Goal: Task Accomplishment & Management: Use online tool/utility

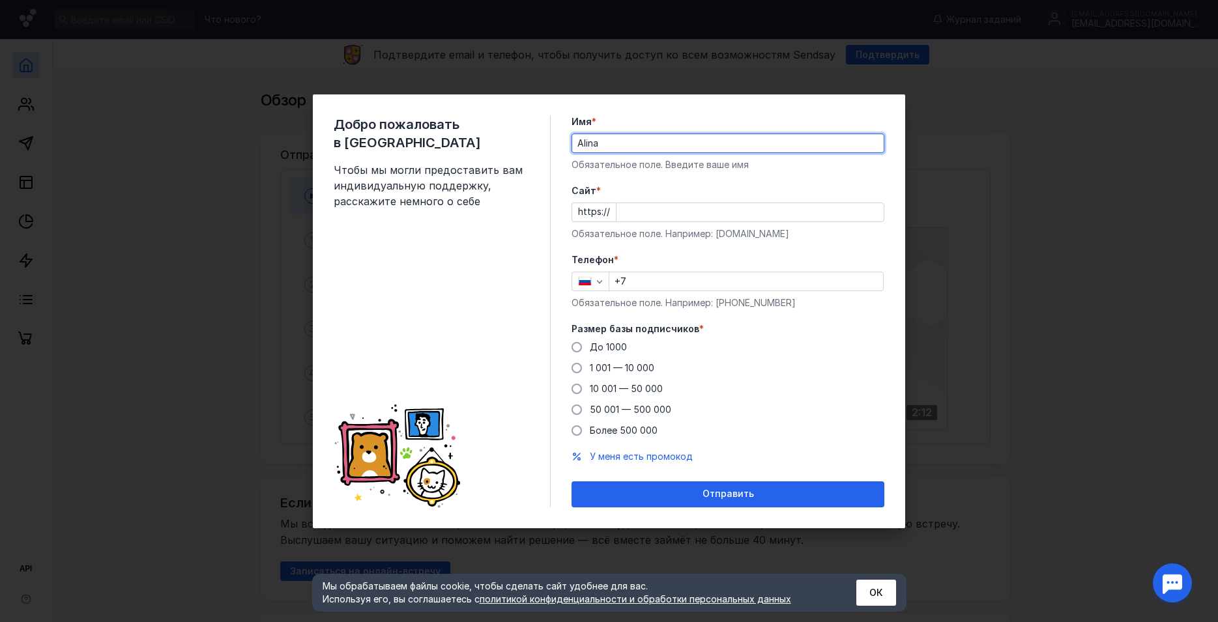
type input "Alina"
drag, startPoint x: 795, startPoint y: 236, endPoint x: 716, endPoint y: 239, distance: 78.9
click at [716, 239] on div "Обязательное поле. Например: [DOMAIN_NAME]" at bounding box center [727, 233] width 313 height 13
copy div "[DOMAIN_NAME]"
click at [639, 209] on input "Cайт *" at bounding box center [749, 212] width 267 height 18
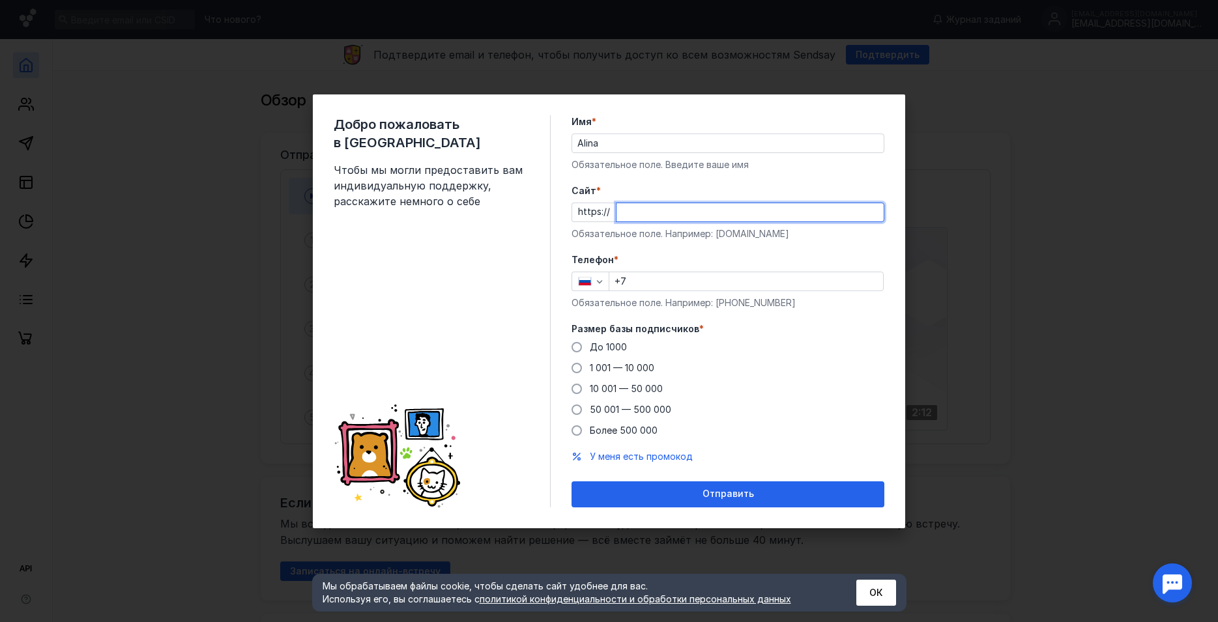
paste input "[DOMAIN_NAME]"
type input "[DOMAIN_NAME]"
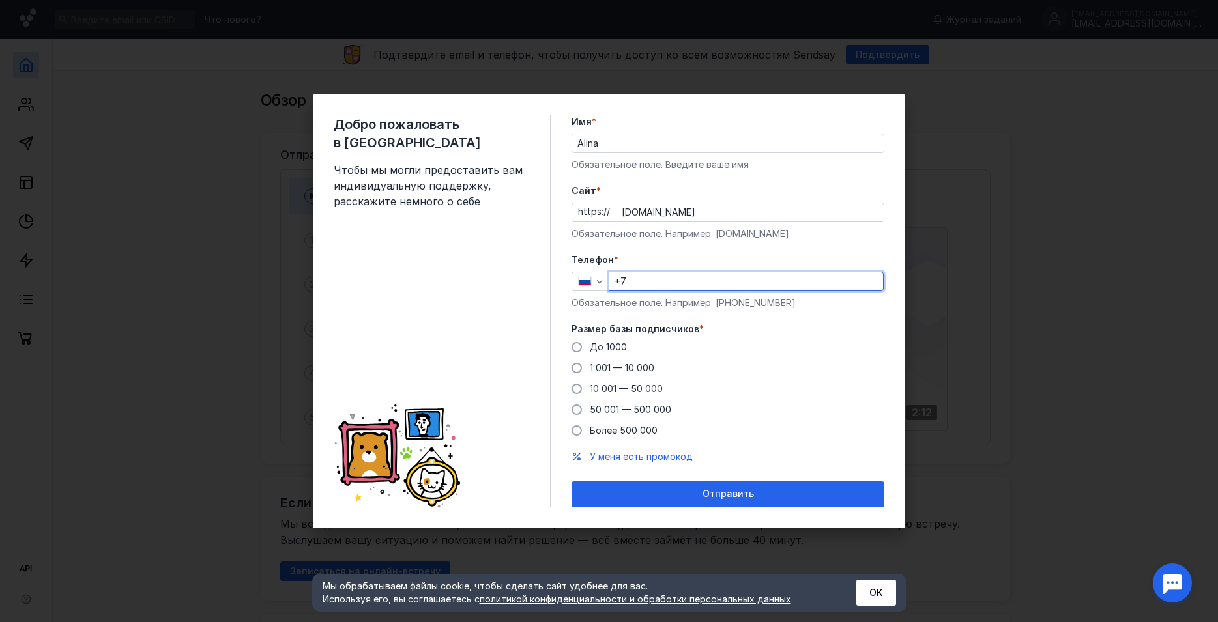
click at [702, 276] on input "+7" at bounding box center [746, 281] width 274 height 18
type input "[PHONE_NUMBER]"
click at [622, 342] on span "До 1000" at bounding box center [608, 346] width 37 height 11
click at [0, 0] on input "До 1000" at bounding box center [0, 0] width 0 height 0
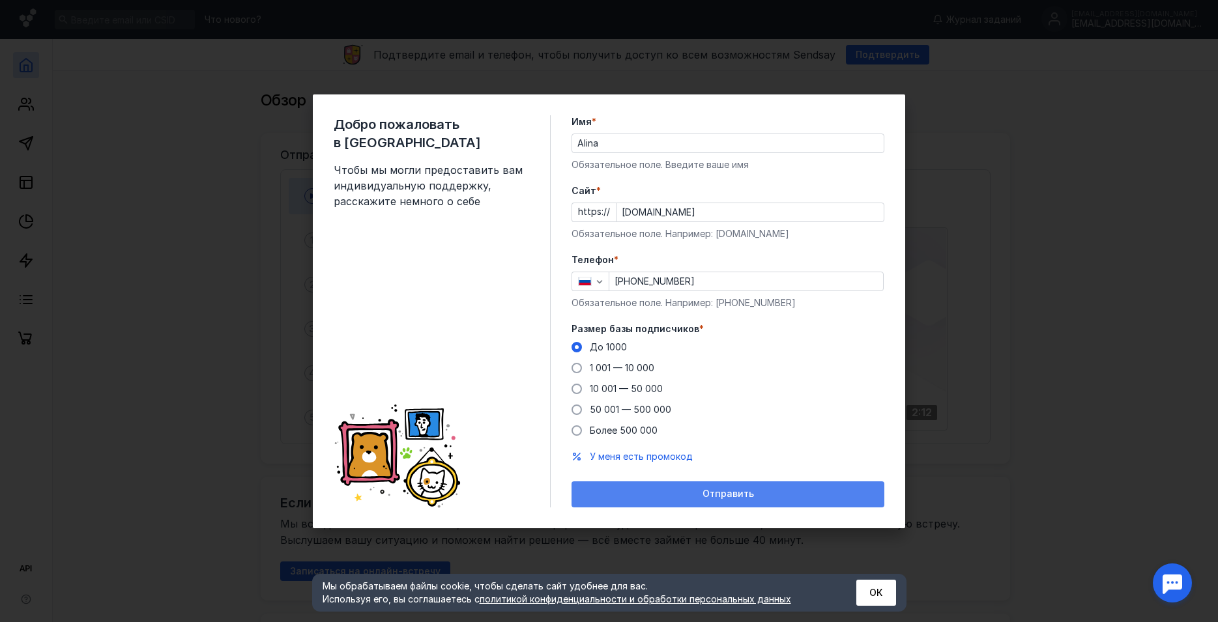
click at [730, 496] on span "Отправить" at bounding box center [727, 494] width 51 height 11
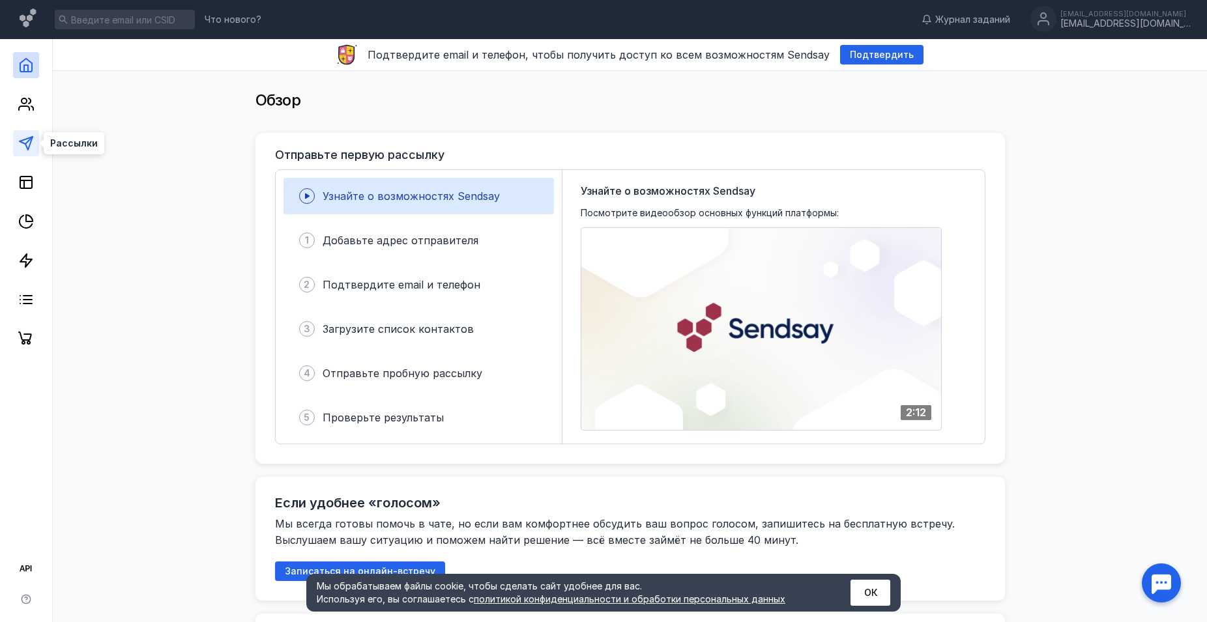
click at [25, 139] on polygon at bounding box center [26, 143] width 13 height 13
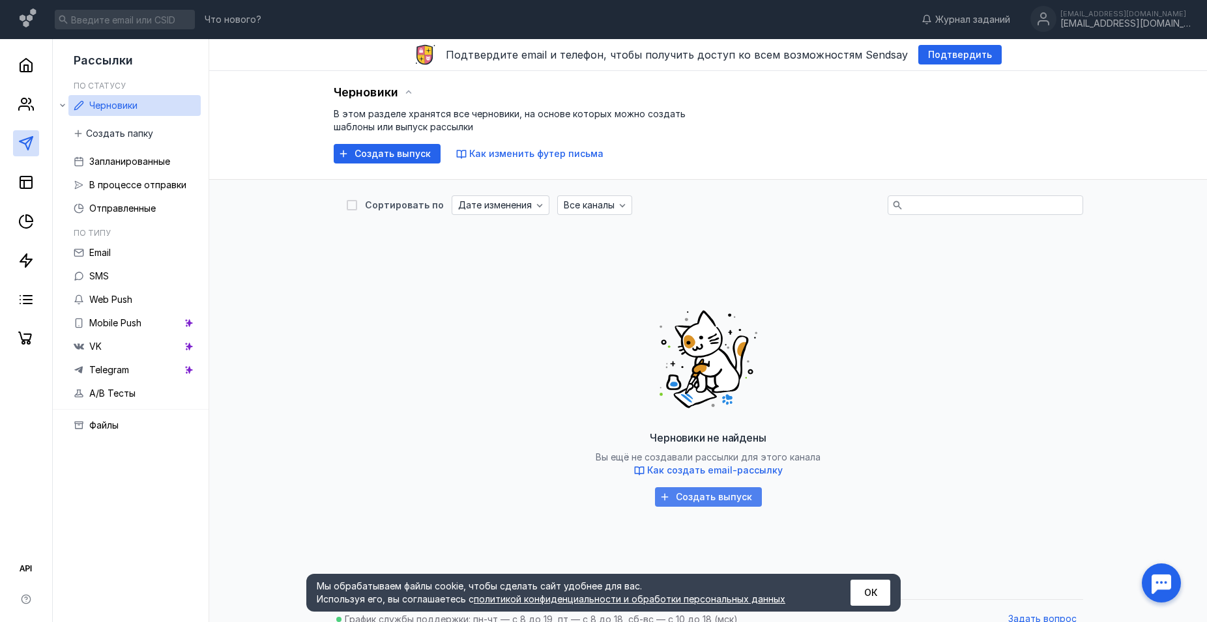
click at [705, 489] on div "Создать выпуск" at bounding box center [708, 497] width 107 height 20
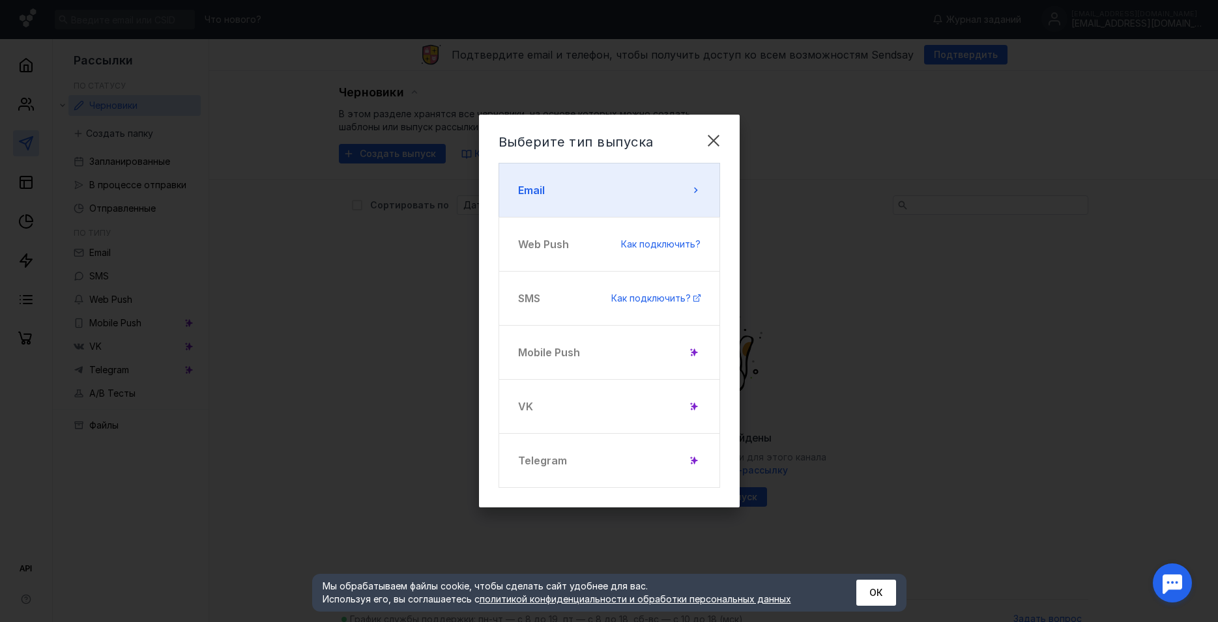
click at [635, 189] on button "Email" at bounding box center [610, 190] width 222 height 55
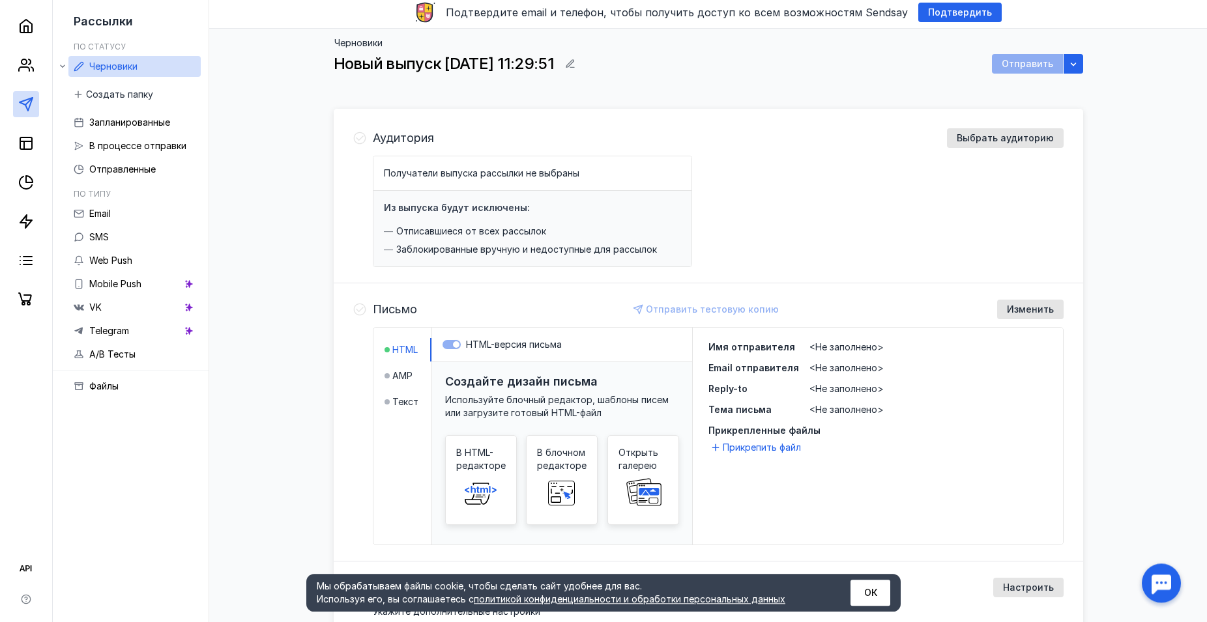
scroll to position [66, 0]
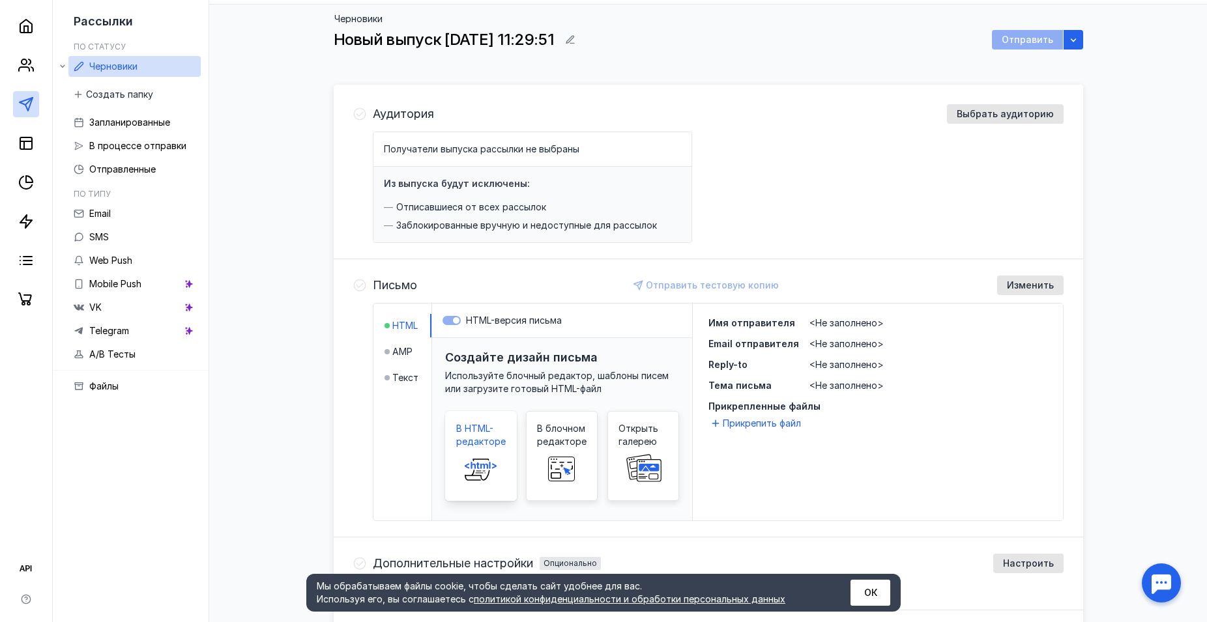
click at [478, 453] on span at bounding box center [481, 469] width 42 height 42
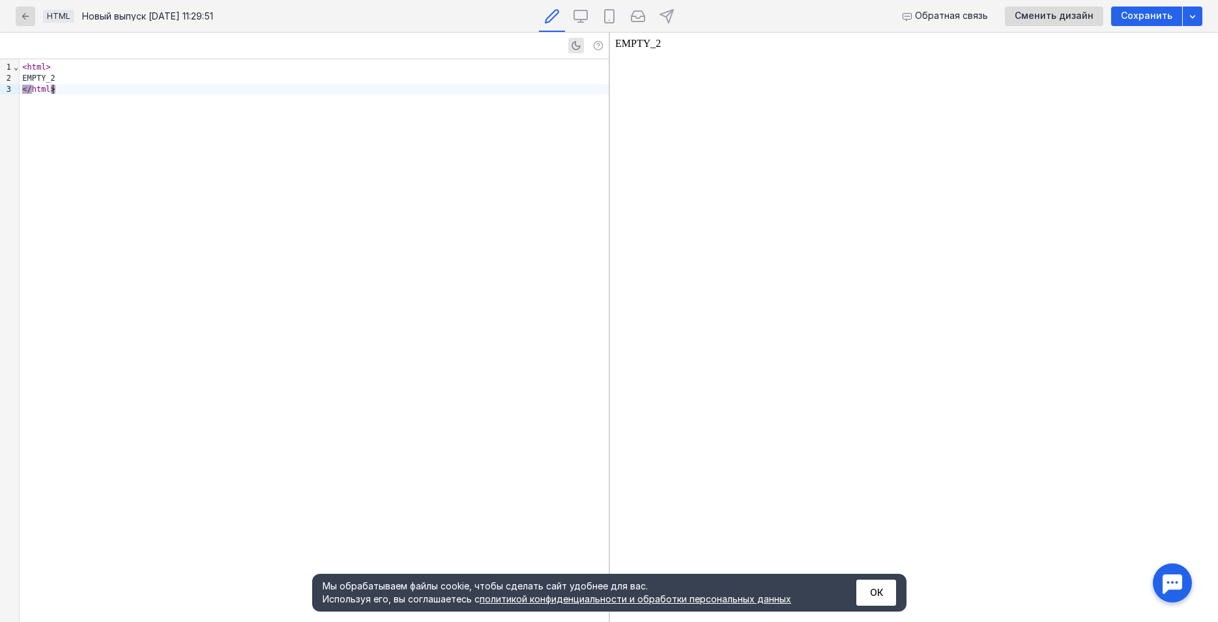
click at [204, 147] on div "< html > EMPTY_2 </ html >" at bounding box center [314, 340] width 588 height 563
click at [200, 84] on div "</ html >" at bounding box center [314, 89] width 588 height 11
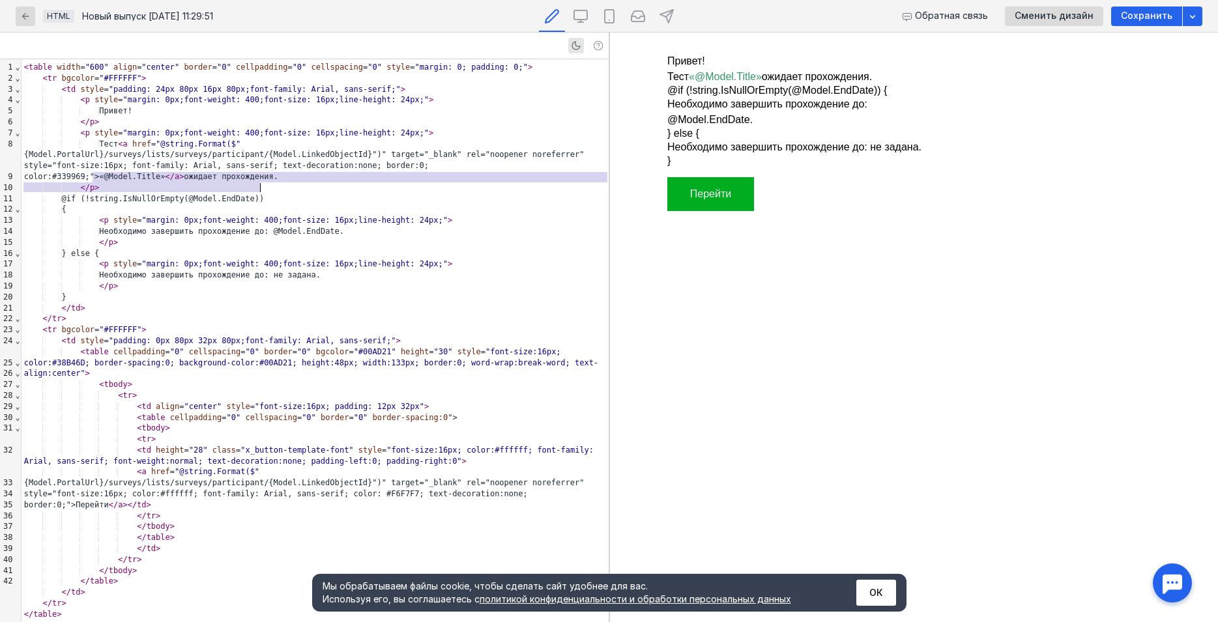
click at [333, 182] on div "< table width = "600" align = "center" border = "0" cellpadding = "0" cellspaci…" at bounding box center [315, 341] width 587 height 564
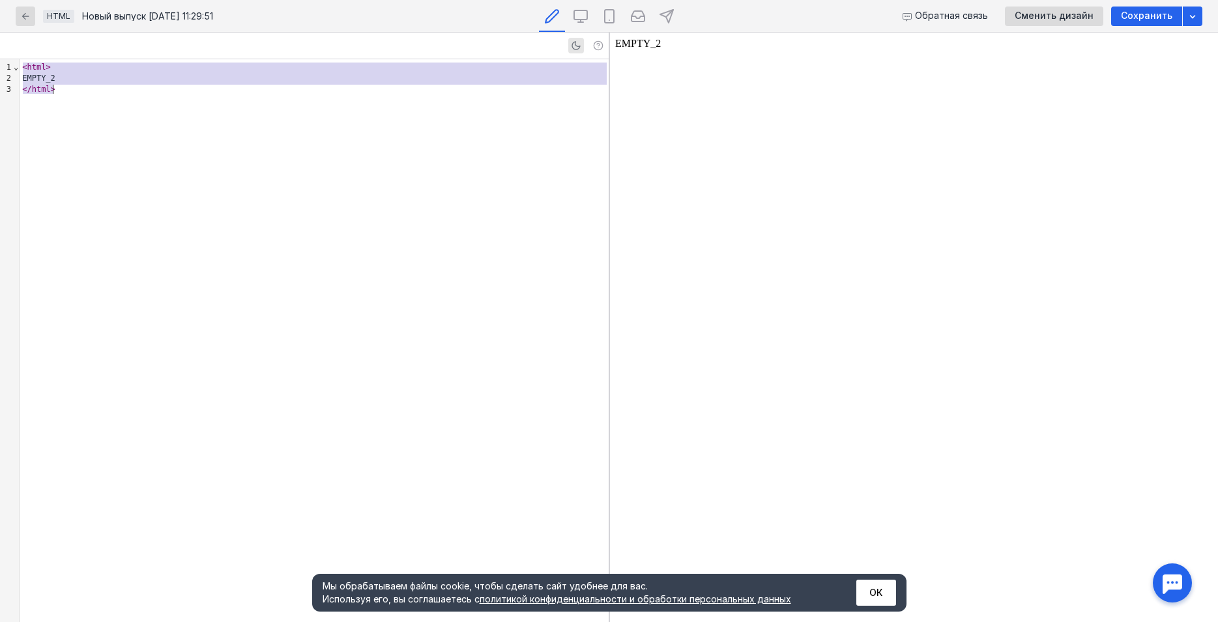
click at [74, 73] on div "EMPTY_2" at bounding box center [314, 78] width 588 height 11
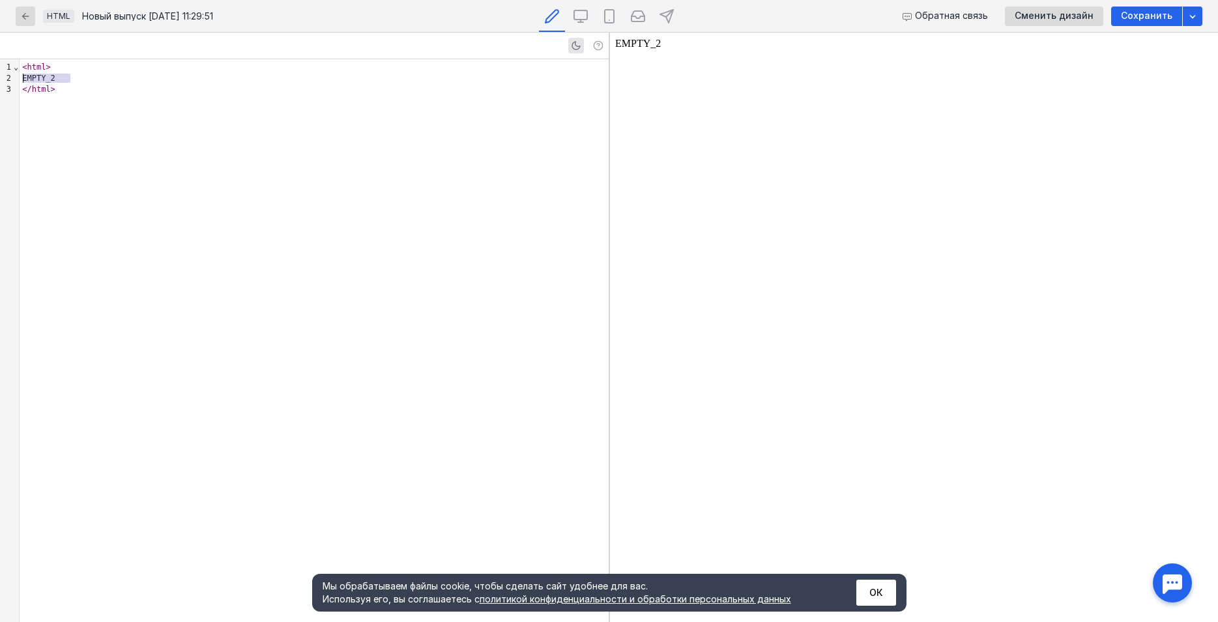
drag, startPoint x: 81, startPoint y: 80, endPoint x: -59, endPoint y: 80, distance: 140.1
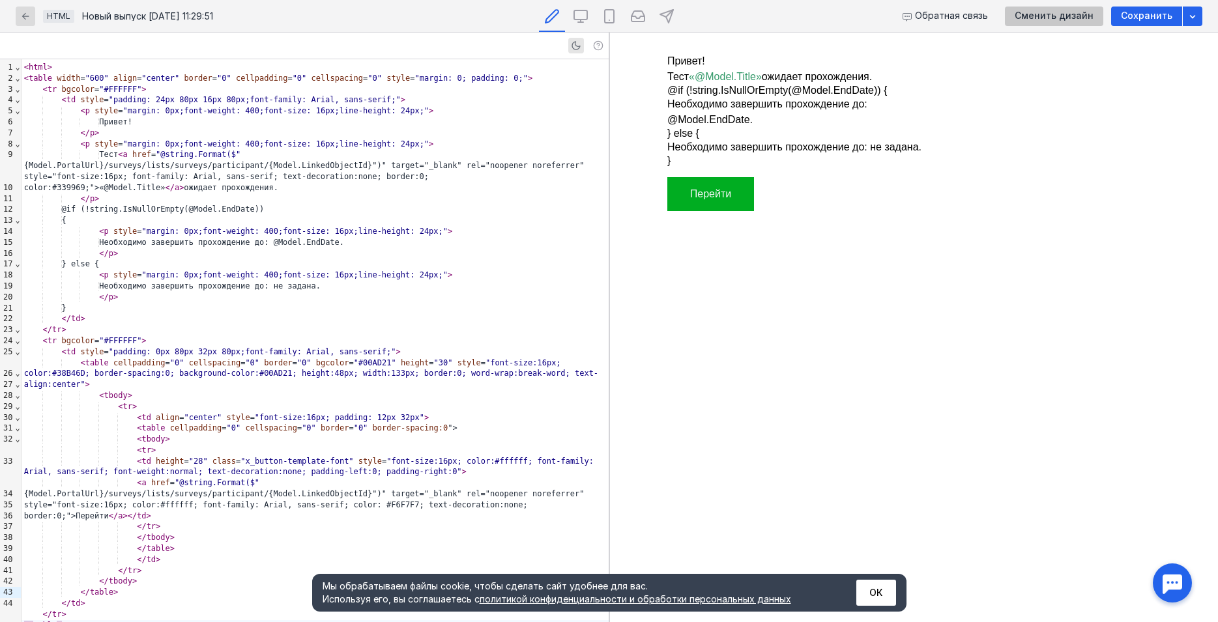
click at [1060, 20] on span "Сменить дизайн" at bounding box center [1054, 15] width 79 height 11
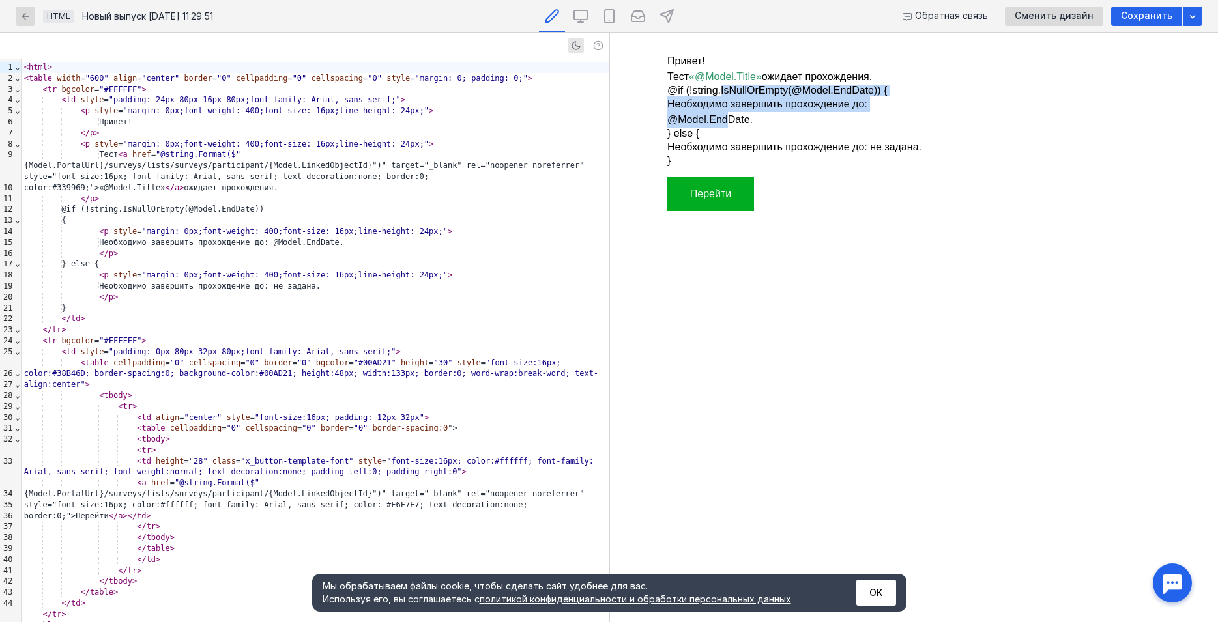
drag, startPoint x: 816, startPoint y: 110, endPoint x: 632, endPoint y: 86, distance: 185.3
click at [632, 86] on td "Привет! Тест «@Model.Title» ожидает прохождения. @if (!string.IsNullOrEmpty(@Mo…" at bounding box center [809, 107] width 391 height 139
click at [878, 604] on button "ОК" at bounding box center [876, 593] width 40 height 26
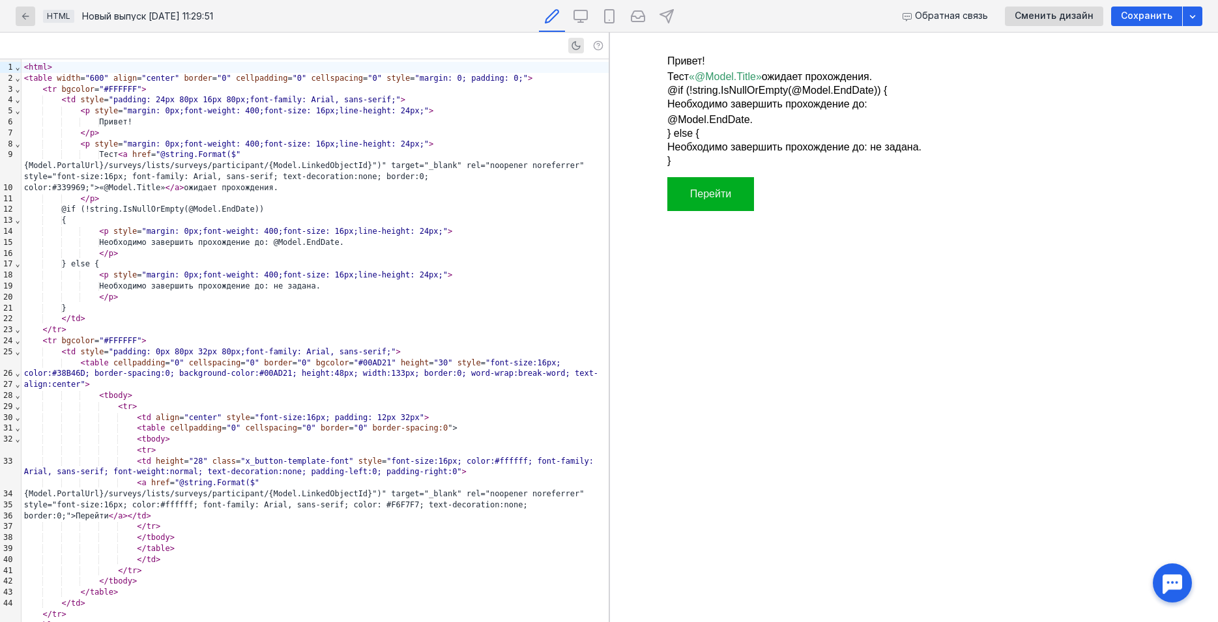
click html "Привет! Тест «@Model.Title» ожидает прохождения. @if (!string.IsNullOrEmpty(@Mo…"
click at [439, 160] on div "Тест < a href = "@string.Format($" {Model.PortalUrl}/surveys/lists/surveys/part…" at bounding box center [315, 171] width 587 height 44
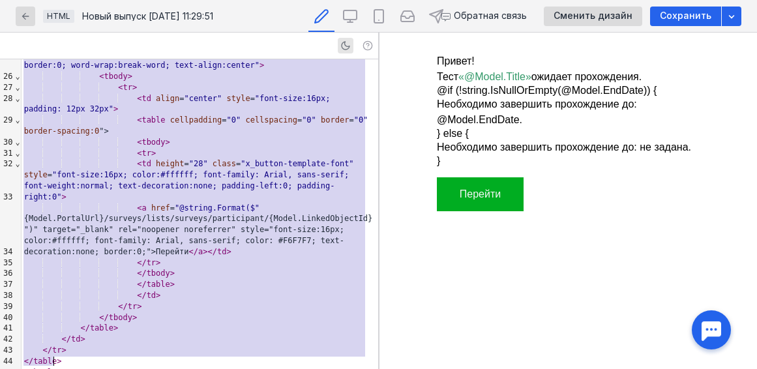
scroll to position [418, 0]
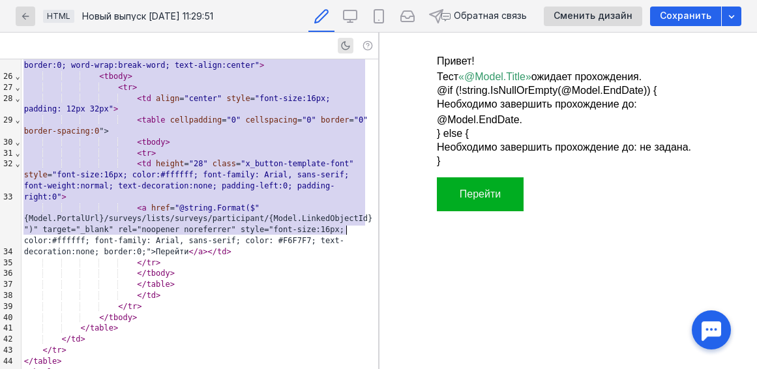
drag, startPoint x: 357, startPoint y: 368, endPoint x: 357, endPoint y: 222, distance: 145.3
click at [346, 198] on div "< html > < table width = "600" align = "center" border = "0" cellpadding = "0" …" at bounding box center [200, 11] width 356 height 738
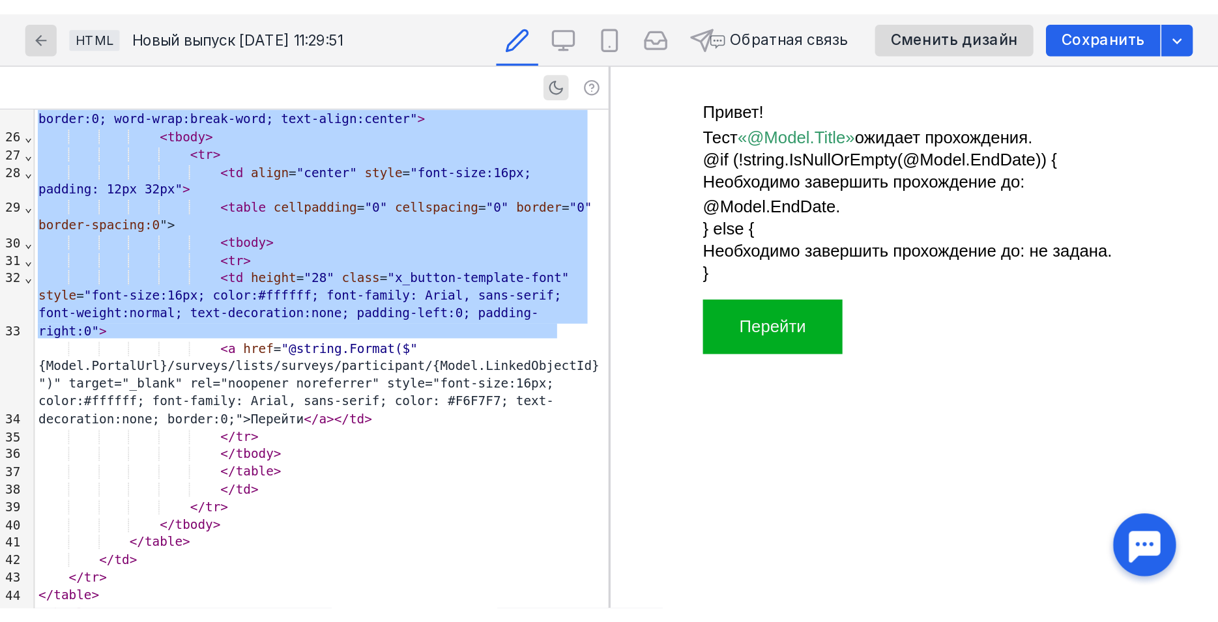
scroll to position [0, 0]
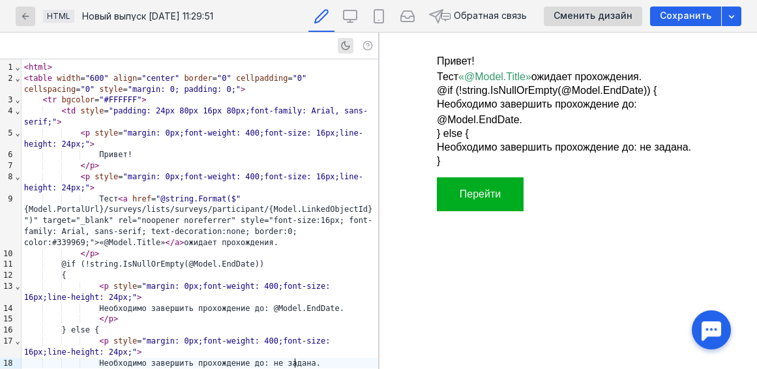
click at [295, 367] on div "Необходимо завершить прохождение до: не задана." at bounding box center [200, 363] width 356 height 11
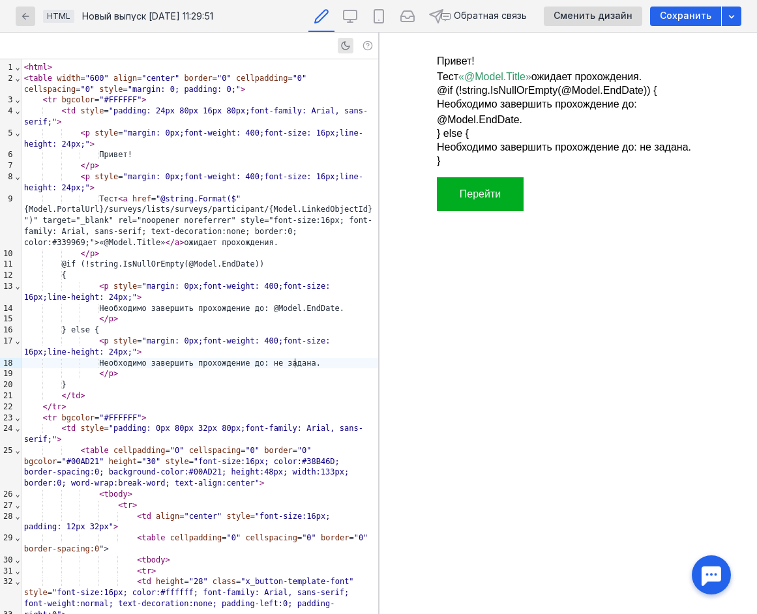
click at [116, 153] on div "Привет!" at bounding box center [200, 154] width 356 height 11
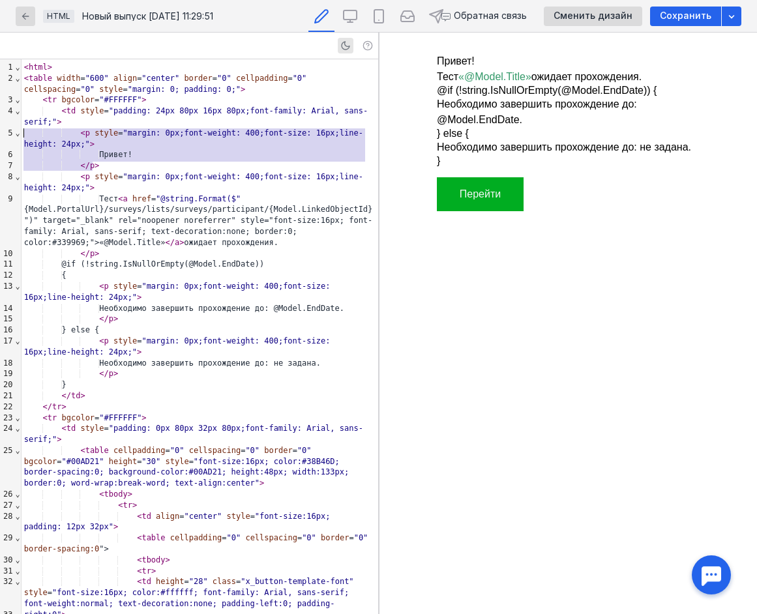
drag, startPoint x: 111, startPoint y: 165, endPoint x: -2, endPoint y: 135, distance: 116.7
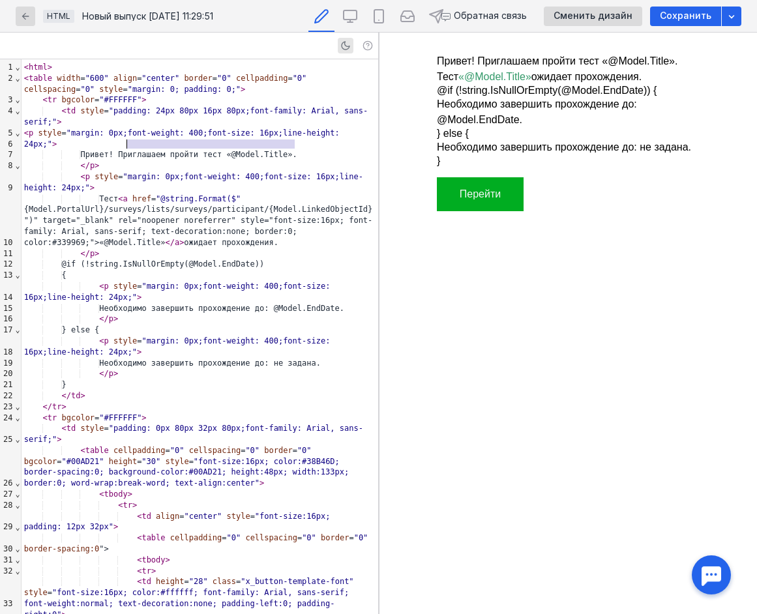
drag, startPoint x: 299, startPoint y: 144, endPoint x: 126, endPoint y: 147, distance: 172.7
click at [126, 149] on div "Привет! Приглашаем пройти тест «@Model.Title»." at bounding box center [200, 154] width 356 height 11
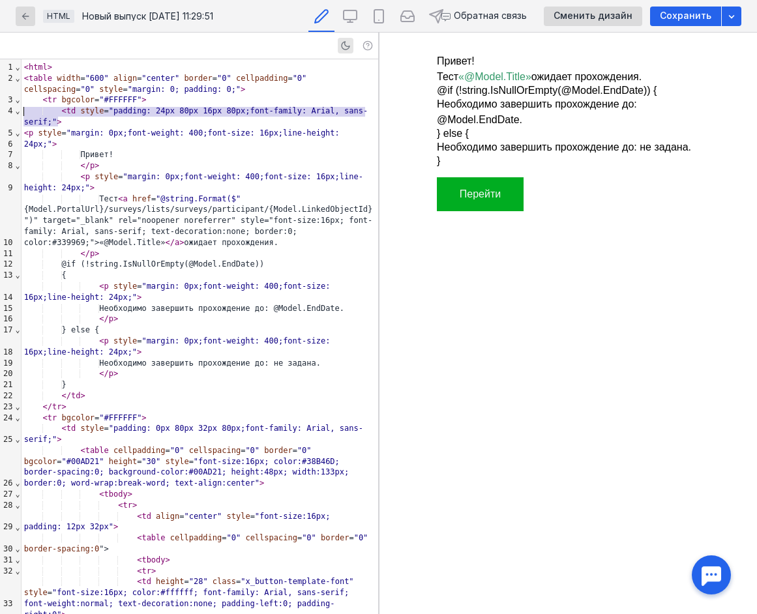
drag, startPoint x: 68, startPoint y: 121, endPoint x: -41, endPoint y: 109, distance: 109.5
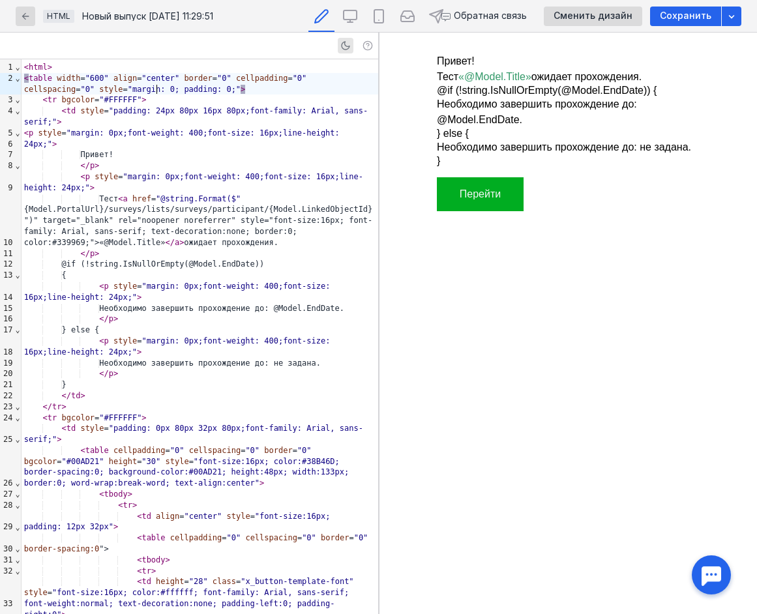
click at [170, 87] on div "< table width = "600" align = "center" border = "0" cellpadding = "0" cellspaci…" at bounding box center [200, 84] width 356 height 22
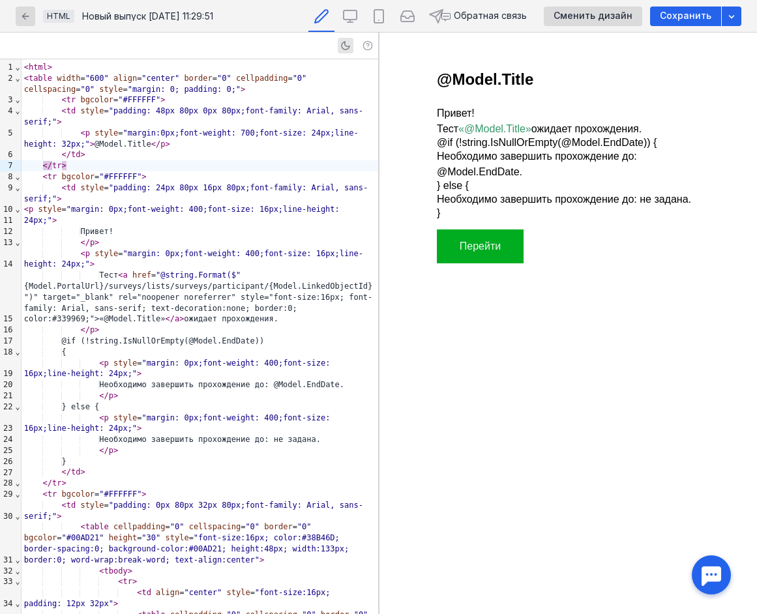
click at [487, 134] on link "«@Model.Title»" at bounding box center [493, 128] width 73 height 11
click at [446, 129] on p "Тест «@Model.Title» ожидает прохождения." at bounding box center [579, 129] width 287 height 16
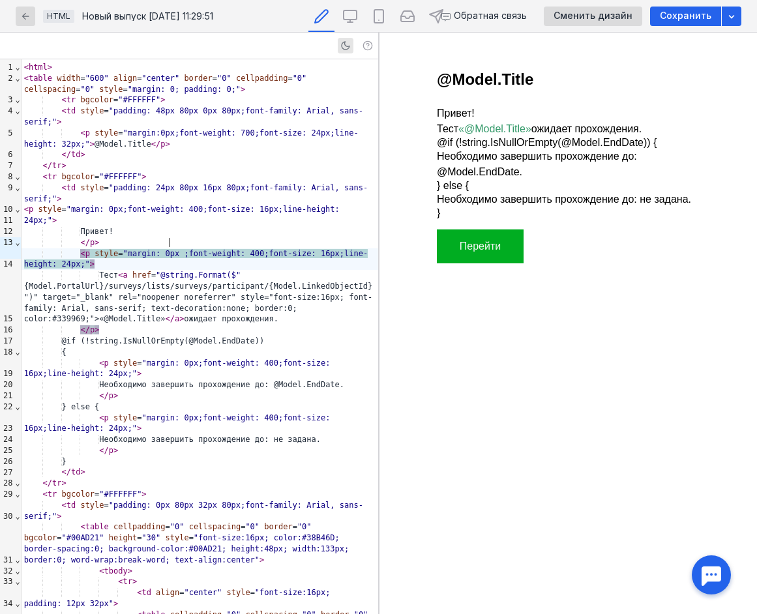
click at [443, 114] on p "Привет!" at bounding box center [579, 114] width 287 height 16
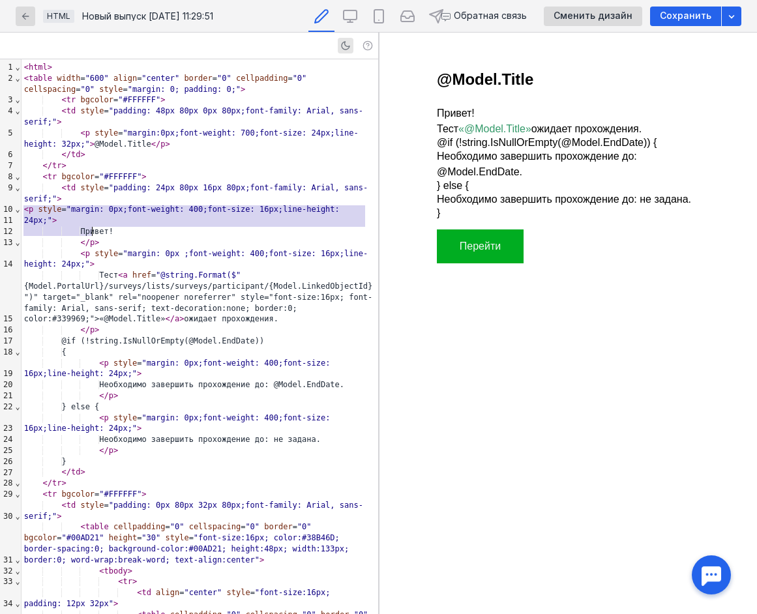
click at [137, 226] on div "Привет!" at bounding box center [200, 231] width 356 height 11
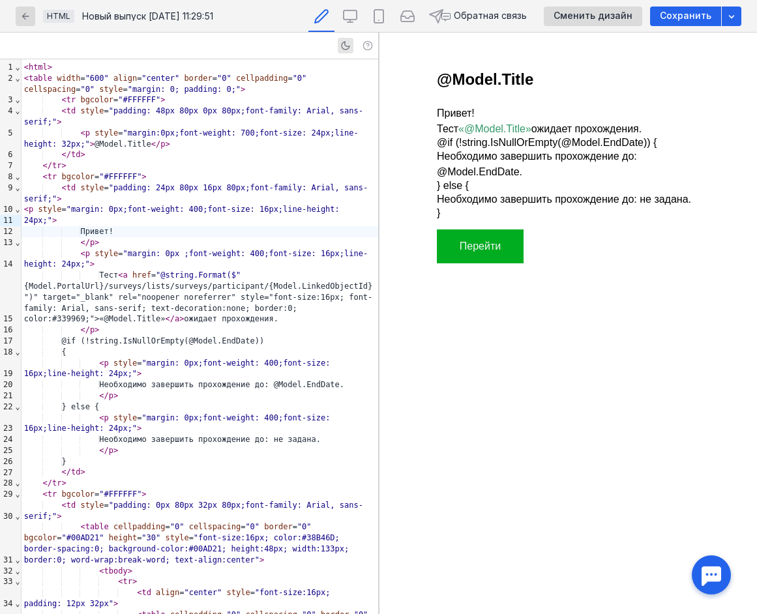
click at [446, 128] on p "Тест «@Model.Title» ожидает прохождения." at bounding box center [579, 129] width 287 height 16
click at [554, 133] on p "Тест «@Model.Title» ожидает прохождения." at bounding box center [579, 129] width 287 height 16
click at [442, 127] on p "Тест «@Model.Title» ожидает прохождения." at bounding box center [579, 129] width 287 height 16
drag, startPoint x: 211, startPoint y: 242, endPoint x: 203, endPoint y: 242, distance: 7.8
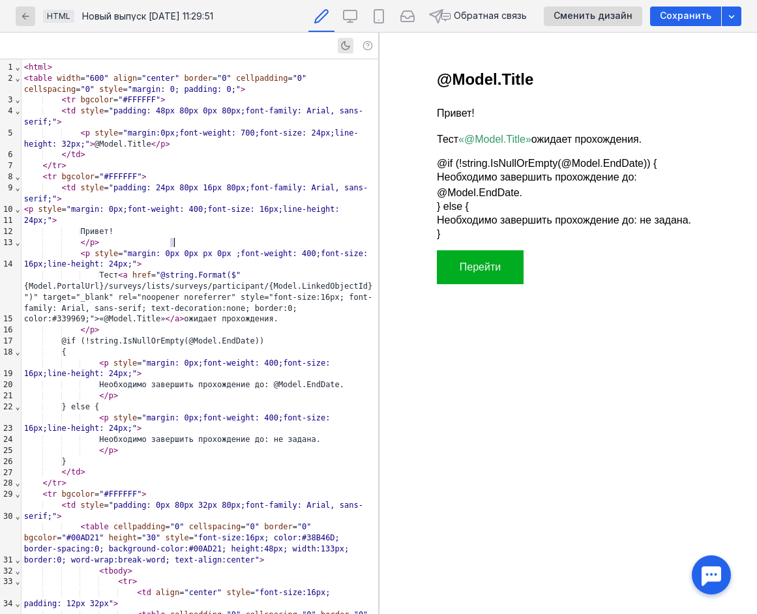
drag, startPoint x: 169, startPoint y: 241, endPoint x: 173, endPoint y: 248, distance: 7.6
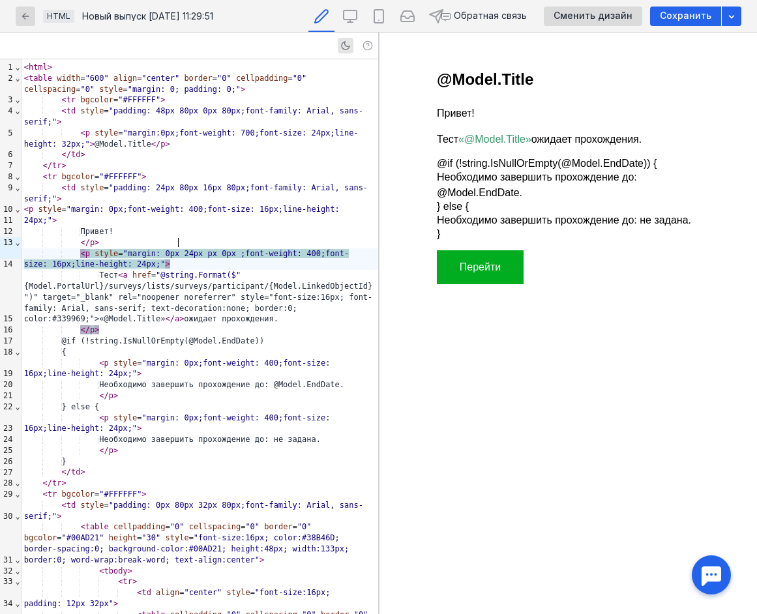
click at [192, 249] on span ""margin: 0px 24px px 0px ;font-weight: 400;font-size: 16px;line-height: 24px;"" at bounding box center [186, 259] width 325 height 20
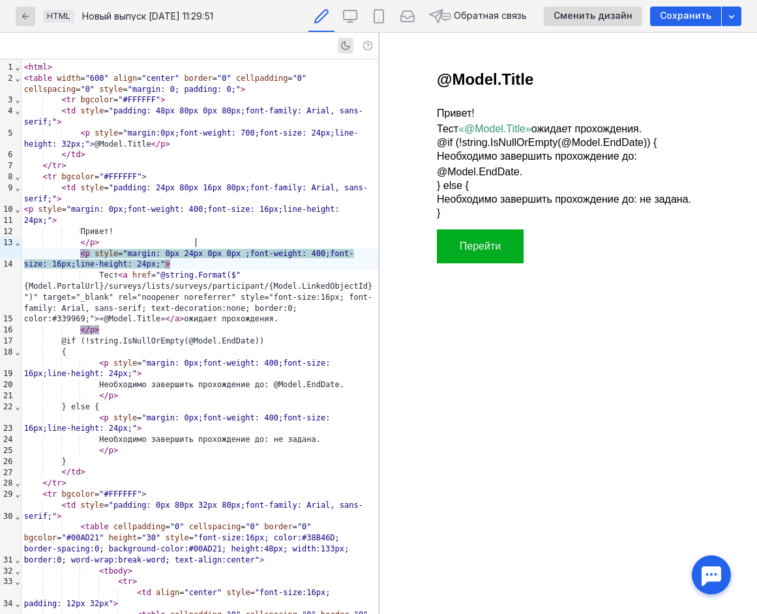
click at [163, 325] on div "</ p >" at bounding box center [200, 330] width 356 height 11
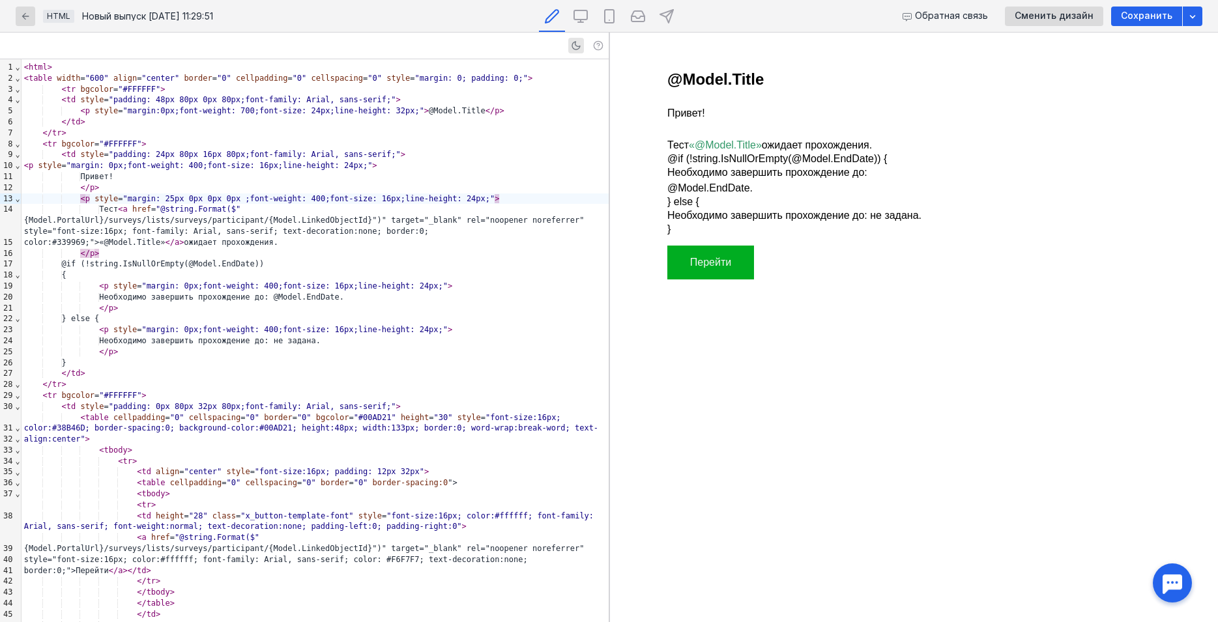
click at [697, 112] on p "Привет!" at bounding box center [810, 114] width 287 height 16
drag, startPoint x: 227, startPoint y: 99, endPoint x: 359, endPoint y: 99, distance: 132.3
click at [687, 115] on p "Привет!" at bounding box center [810, 114] width 287 height 16
click at [467, 194] on div "< p style = "margin: 25px 0px 0px 0px ;font-weight: 400;font-size: 16px;line-he…" at bounding box center [315, 199] width 587 height 11
click at [474, 181] on div "Привет!" at bounding box center [315, 176] width 587 height 11
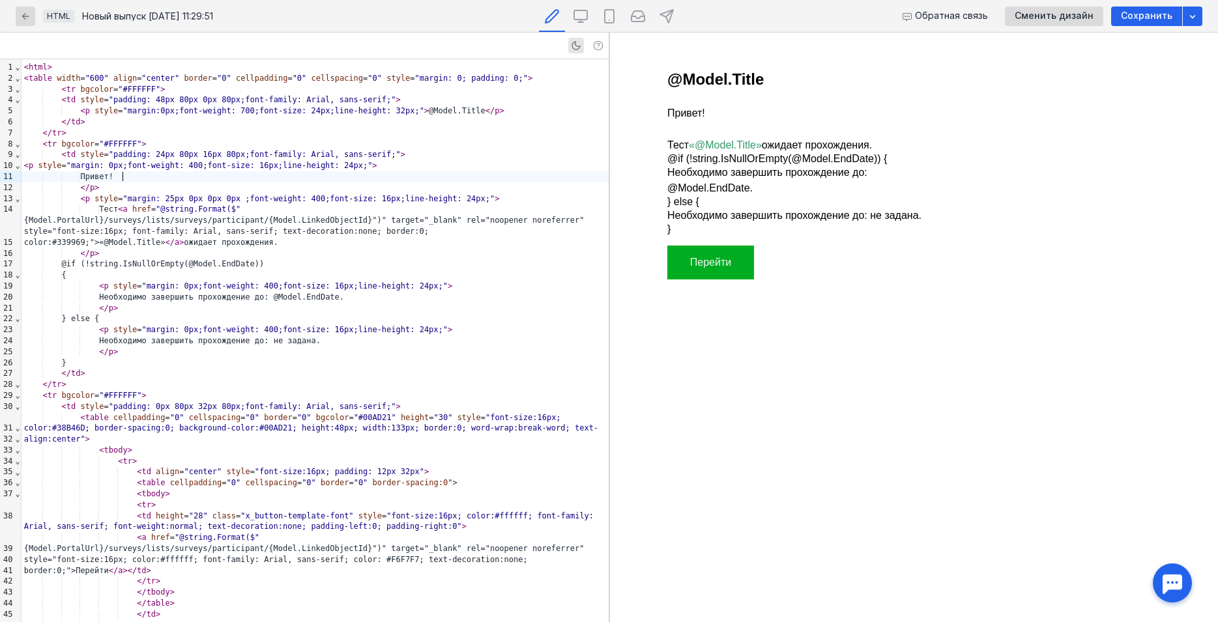
click at [367, 178] on div "Привет!" at bounding box center [315, 176] width 587 height 11
click at [680, 143] on p "Тест «@Model.Title» ожидает прохождения." at bounding box center [810, 145] width 287 height 16
click at [745, 143] on link "«@Model.Title»" at bounding box center [724, 144] width 73 height 11
click at [66, 233] on div "Тест < a href = "@string.Format($" {Model.PortalUrl}/surveys/lists/surveys/part…" at bounding box center [315, 226] width 587 height 44
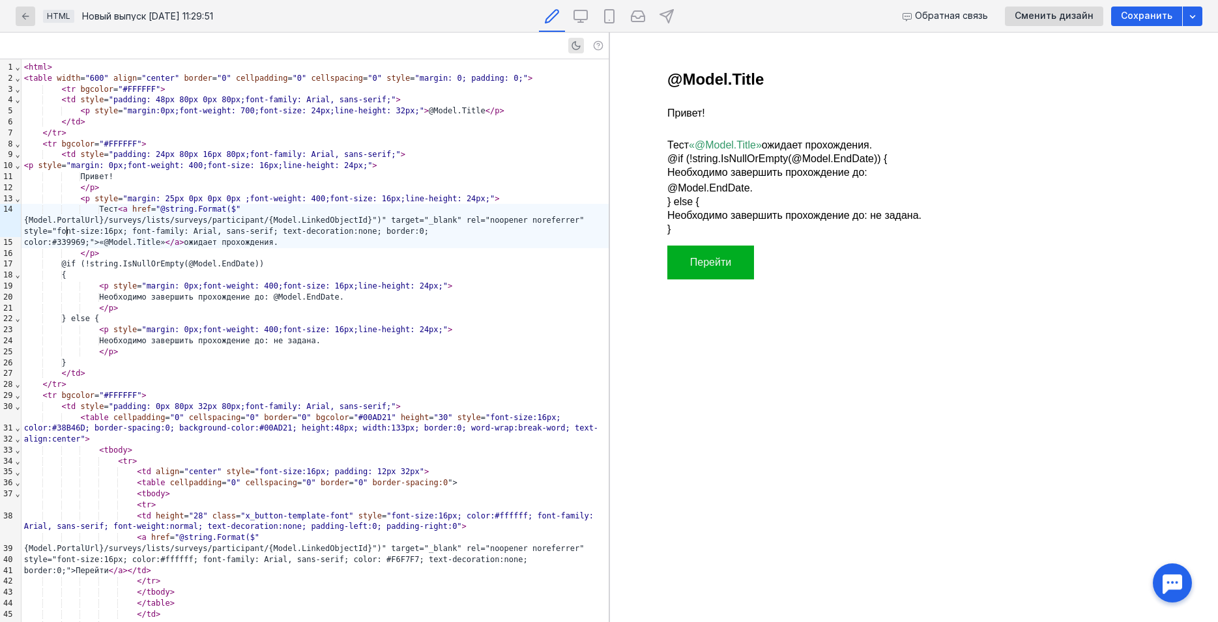
click at [66, 233] on div "Тест < a href = "@string.Format($" {Model.PortalUrl}/surveys/lists/surveys/part…" at bounding box center [315, 226] width 587 height 44
click at [59, 235] on div "Тест < a href = "@string.Format($" {Model.PortalUrl}/surveys/lists/surveys/part…" at bounding box center [315, 226] width 587 height 44
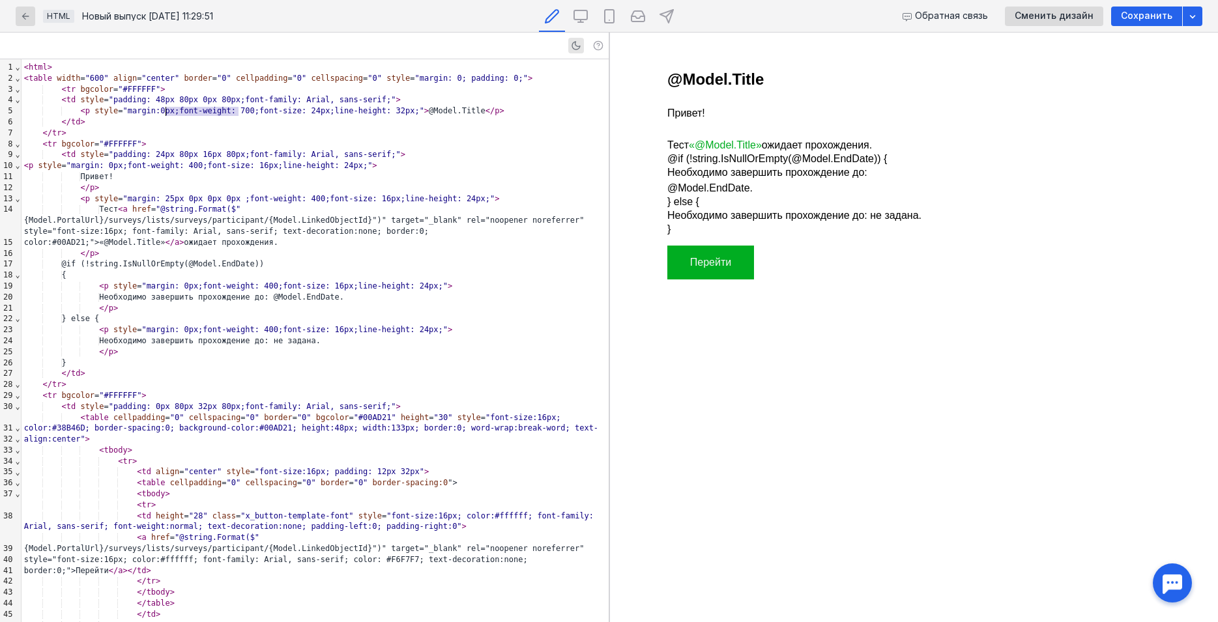
drag, startPoint x: 237, startPoint y: 114, endPoint x: 166, endPoint y: 111, distance: 71.1
click at [83, 231] on div "Тест < a href = "@string.Format($" {Model.PortalUrl}/surveys/lists/surveys/part…" at bounding box center [315, 226] width 587 height 44
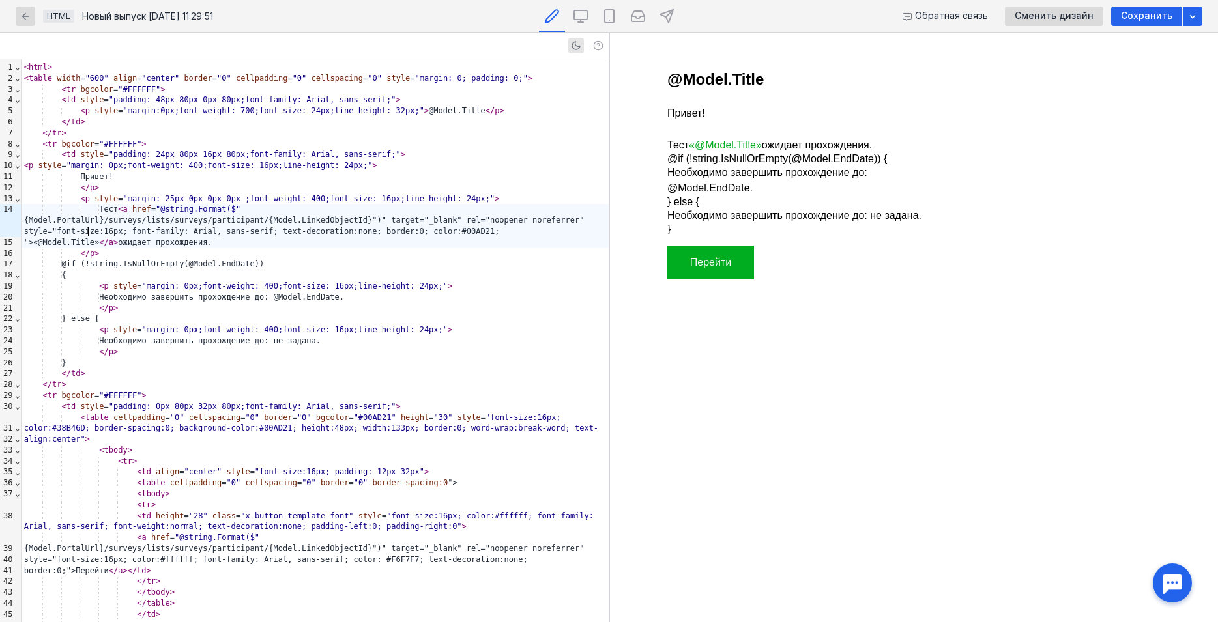
click at [438, 224] on div "Тест < a href = "@string.Format($" {Model.PortalUrl}/surveys/lists/surveys/part…" at bounding box center [315, 226] width 587 height 44
click at [356, 233] on div "Тест < a href = "@string.Format($" {Model.PortalUrl}/surveys/lists/surveys/part…" at bounding box center [315, 226] width 587 height 44
click at [250, 259] on div "@if (!string.IsNullOrEmpty(@Model.EndDate))" at bounding box center [315, 264] width 587 height 11
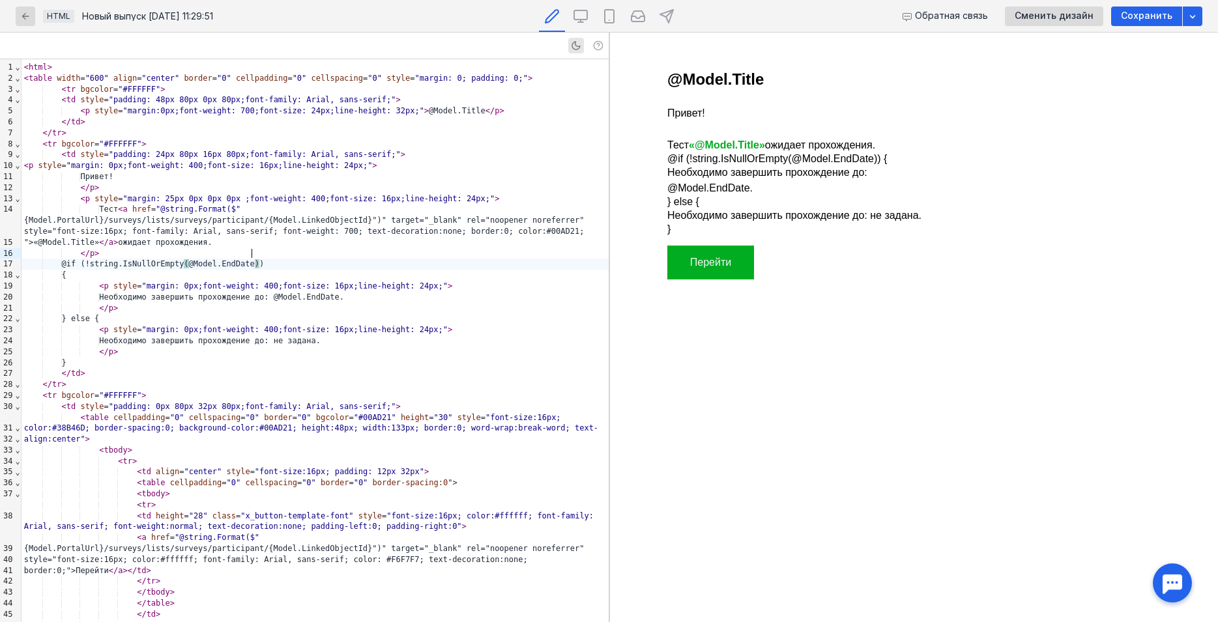
click at [120, 292] on div "Необходимо завершить прохождение до: @Model.EndDate." at bounding box center [315, 297] width 587 height 11
drag, startPoint x: 256, startPoint y: 287, endPoint x: 104, endPoint y: 286, distance: 151.8
click at [104, 292] on div "Необходимо завершить прохождение до: @Model.EndDate." at bounding box center [315, 297] width 587 height 11
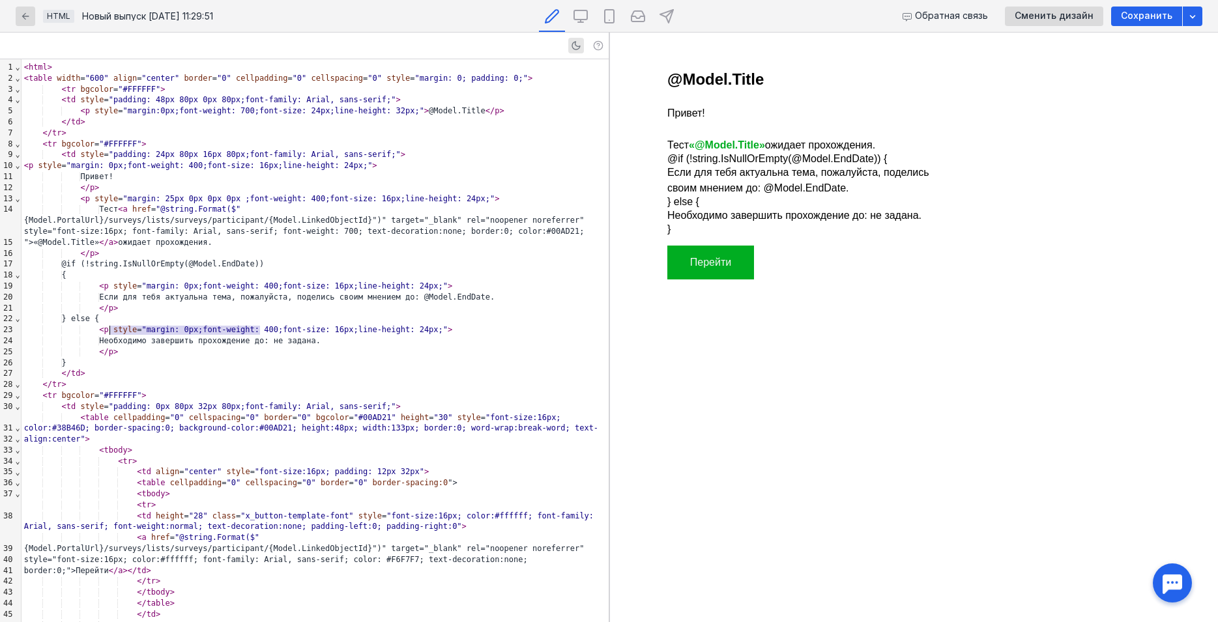
drag, startPoint x: 260, startPoint y: 332, endPoint x: 109, endPoint y: 334, distance: 151.2
click at [109, 336] on div "Необходимо завершить прохождение до: не задана." at bounding box center [315, 341] width 587 height 11
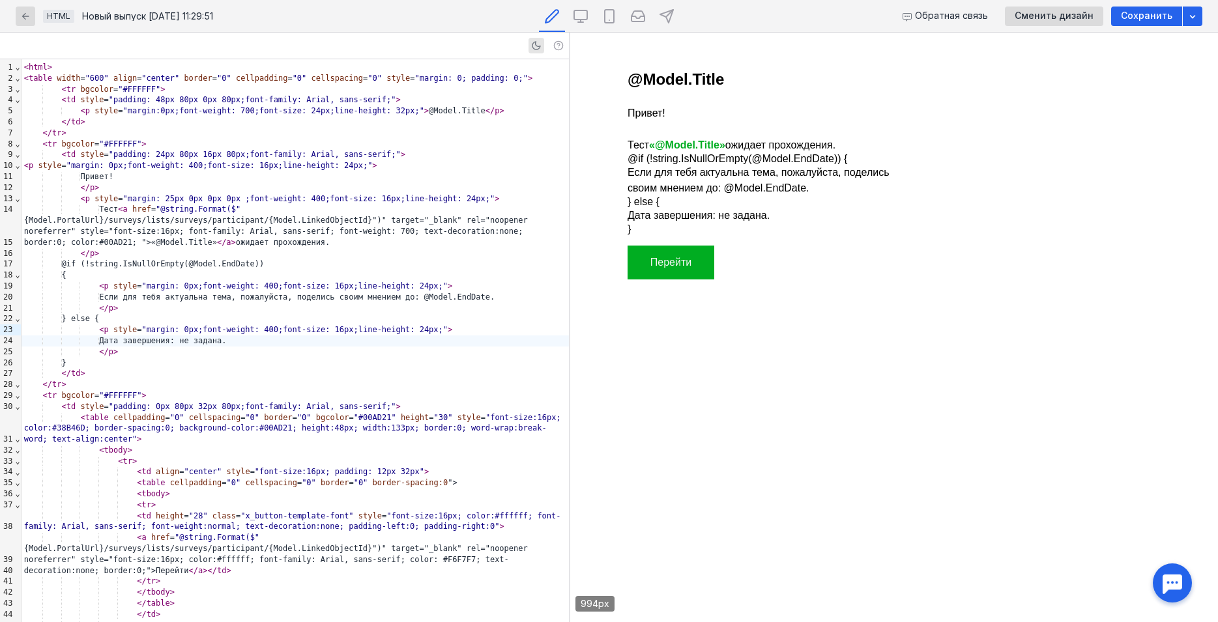
drag, startPoint x: 613, startPoint y: 152, endPoint x: 570, endPoint y: 151, distance: 43.1
click at [570, 151] on div at bounding box center [573, 328] width 8 height 590
click at [654, 109] on p "Привет!" at bounding box center [771, 114] width 287 height 16
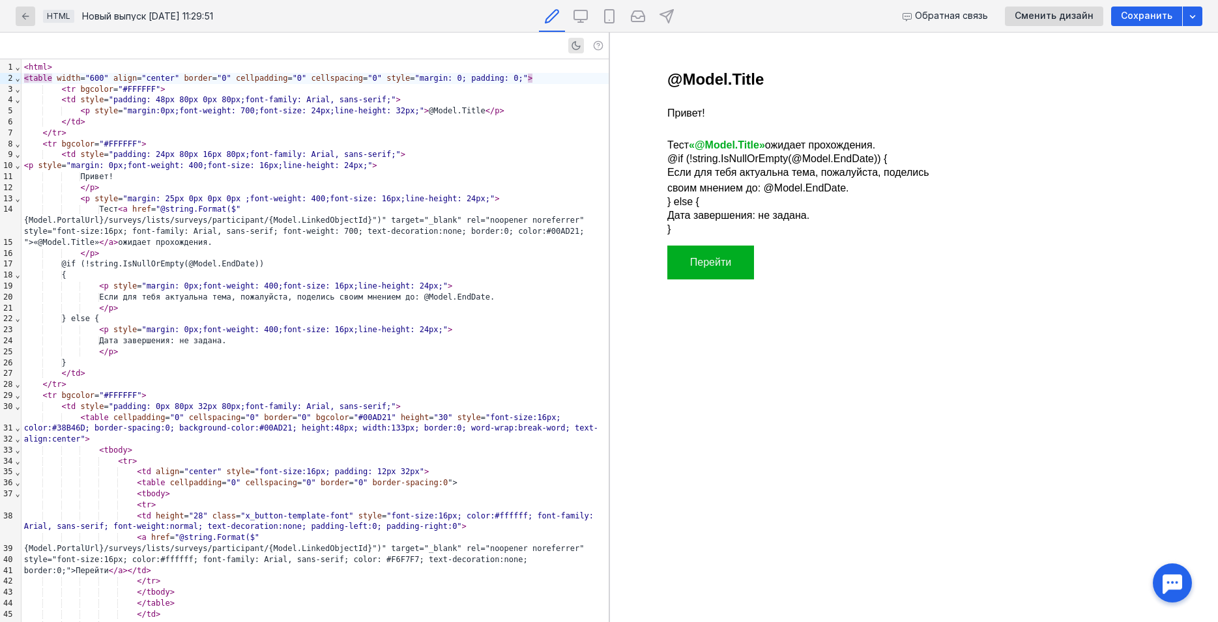
click at [695, 111] on p "Привет!" at bounding box center [810, 114] width 287 height 16
drag, startPoint x: 102, startPoint y: 78, endPoint x: 53, endPoint y: 76, distance: 48.9
click at [53, 76] on div "< table width = "600" align = "center" border = "0" cellpadding = "0" cellspaci…" at bounding box center [315, 78] width 587 height 11
click at [687, 113] on p "Привет!" at bounding box center [810, 114] width 287 height 16
click at [687, 108] on p "Привет!" at bounding box center [810, 114] width 287 height 16
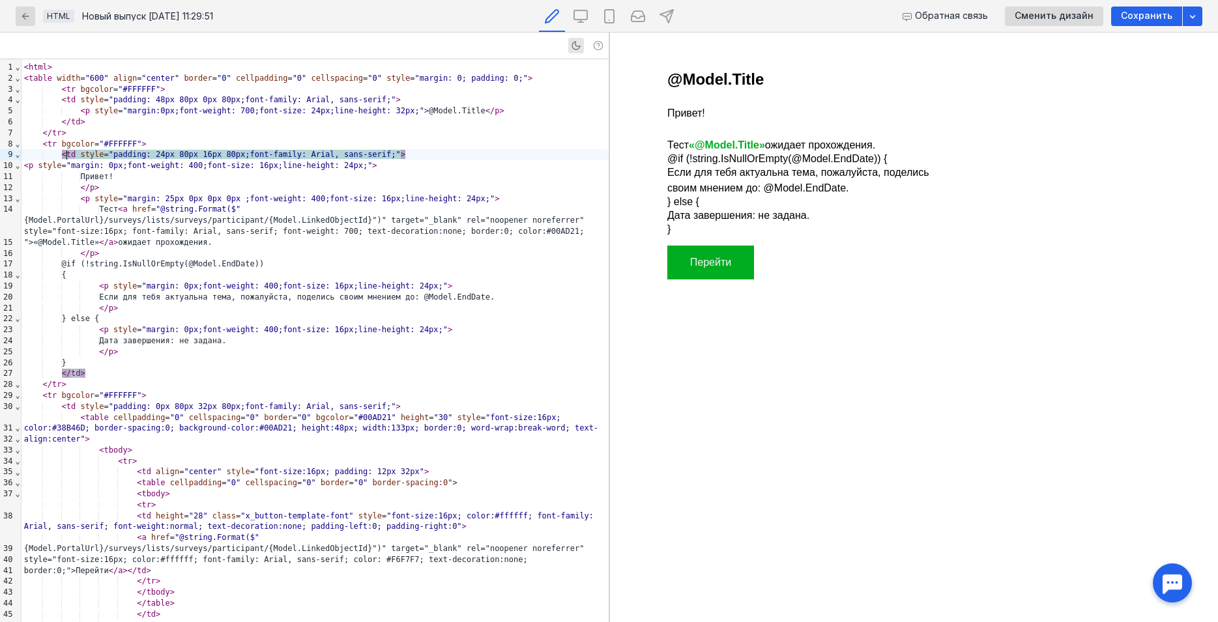
click at [364, 152] on span ""padding: 24px 80px 16px 80px;font-family: Arial, sans-serif;"" at bounding box center [255, 154] width 292 height 9
click at [519, 163] on div "< p style = "margin: 0px;font-weight: 400;font-size: 16px;line-height: 24px;" >" at bounding box center [315, 165] width 587 height 11
click at [412, 165] on div "< p style = "margin: 0px;font-weight: 400;font-size: 16px;line-height: 24px;" >" at bounding box center [315, 165] width 587 height 11
click at [512, 166] on div "< p style = "margin: 0px;font-weight: 400;font-size: 16px;line-height: 24px;" >" at bounding box center [315, 165] width 587 height 11
click at [689, 80] on p "@Model.Title" at bounding box center [810, 79] width 287 height 21
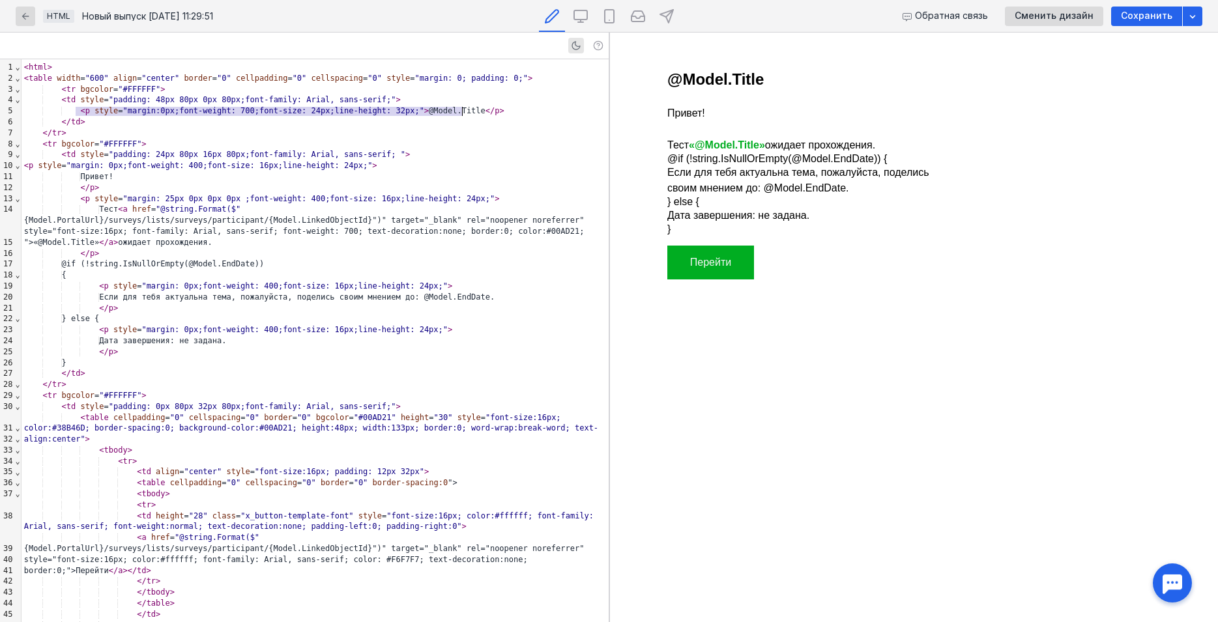
click at [684, 115] on p "Привет!" at bounding box center [810, 114] width 287 height 16
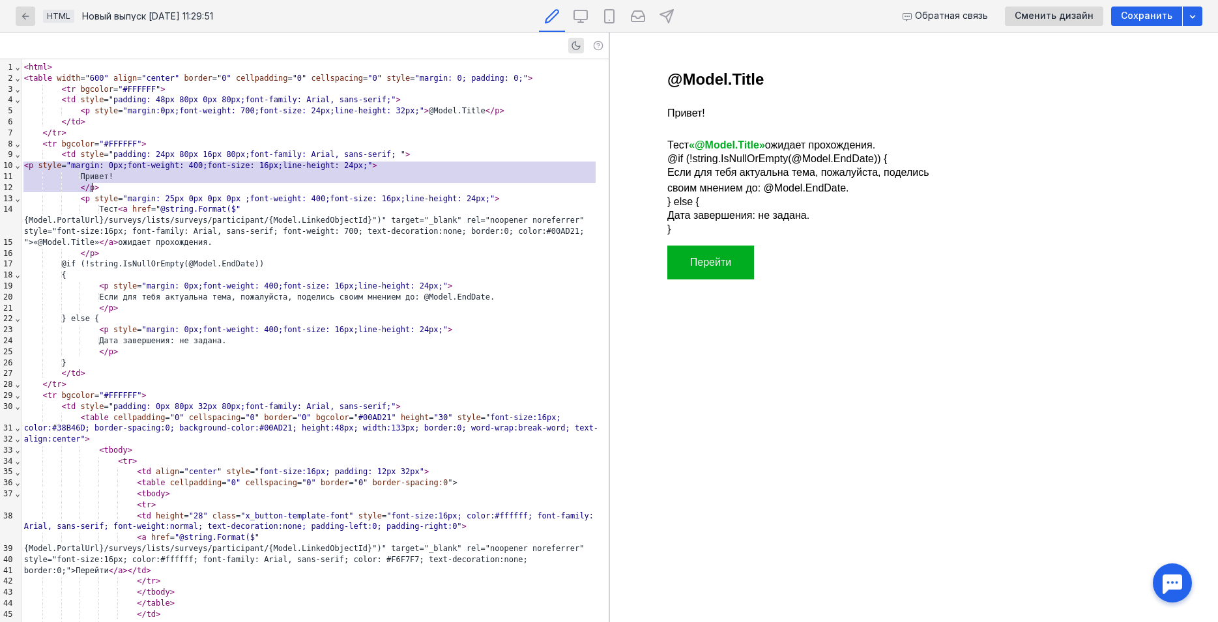
click at [749, 265] on td "Перейти" at bounding box center [710, 263] width 87 height 34
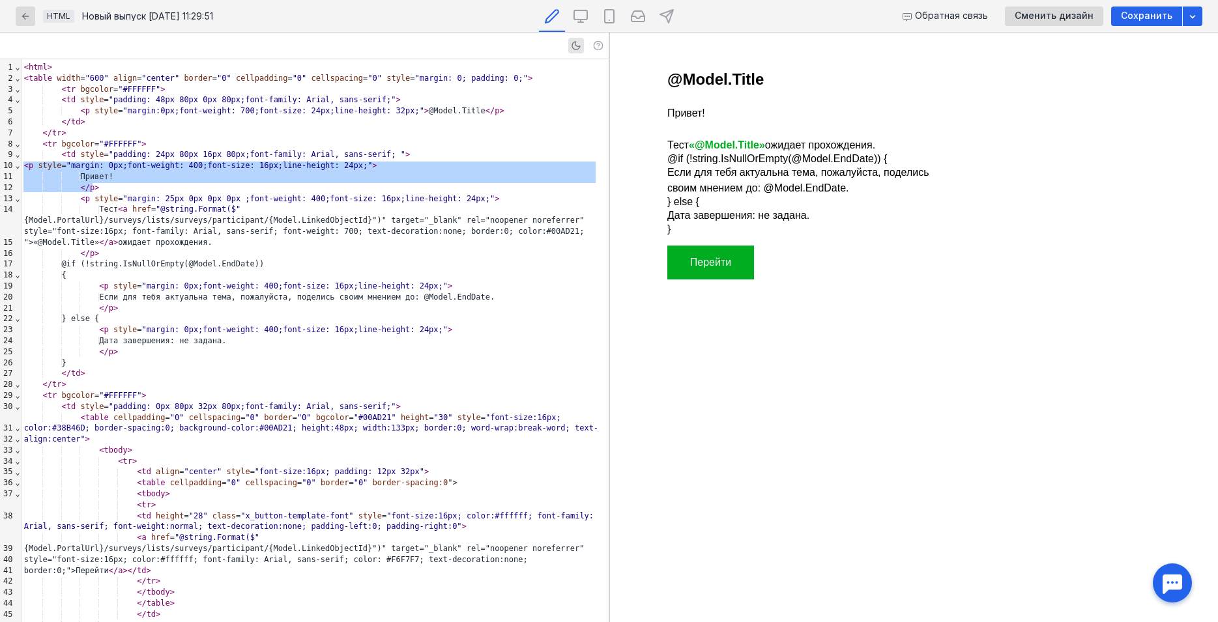
click at [732, 269] on td "Перейти" at bounding box center [710, 263] width 87 height 34
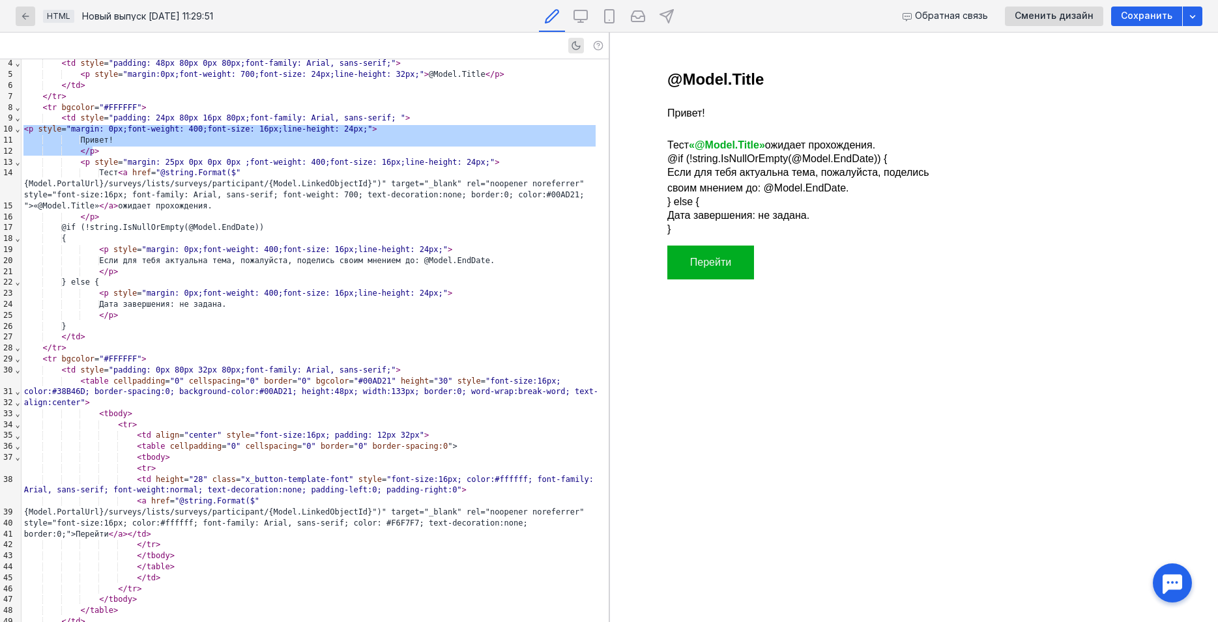
scroll to position [44, 0]
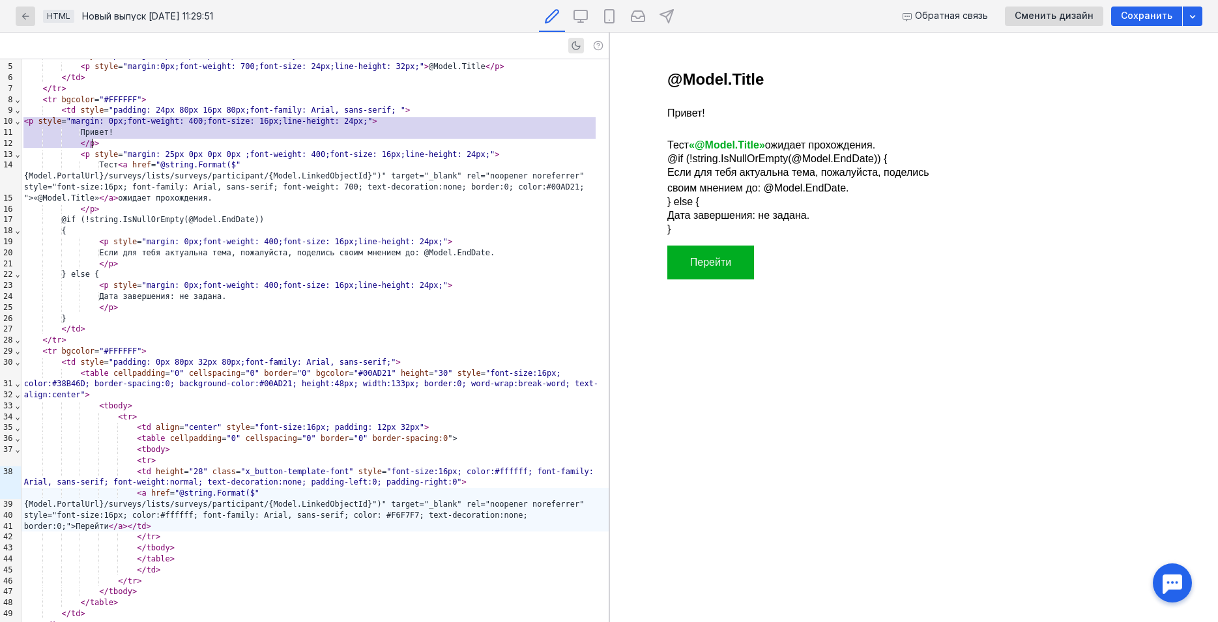
click at [168, 495] on div "< a href = "@string.Format($" {Model.PortalUrl}/surveys/lists/surveys/participa…" at bounding box center [315, 510] width 587 height 44
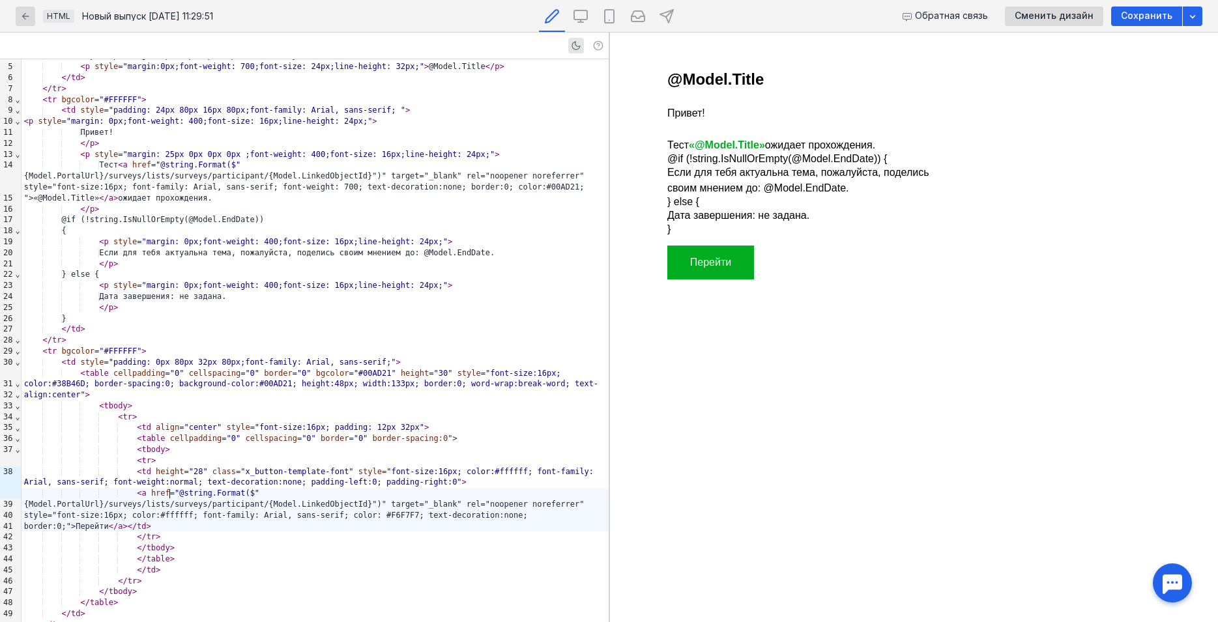
click at [136, 488] on div "< a href = "@string.Format($" {Model.PortalUrl}/surveys/lists/surveys/participa…" at bounding box center [315, 510] width 587 height 44
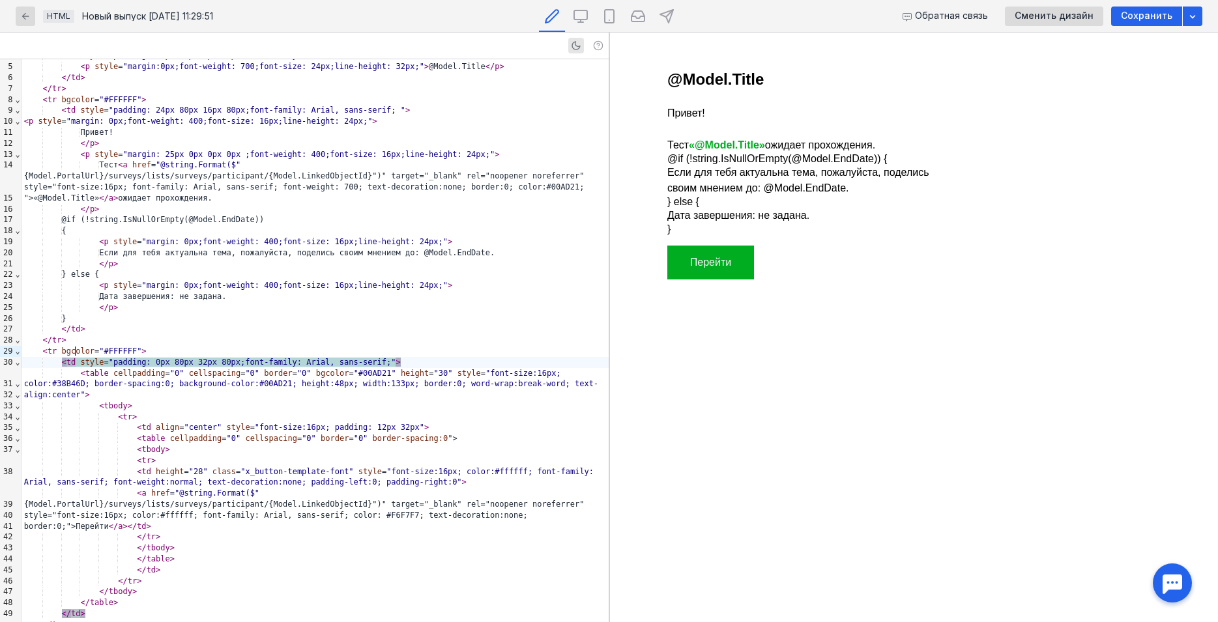
click at [74, 357] on div "< td style = "padding: 0px 80px 32px 80px;font-family: Arial, sans-serif;" >" at bounding box center [315, 362] width 587 height 11
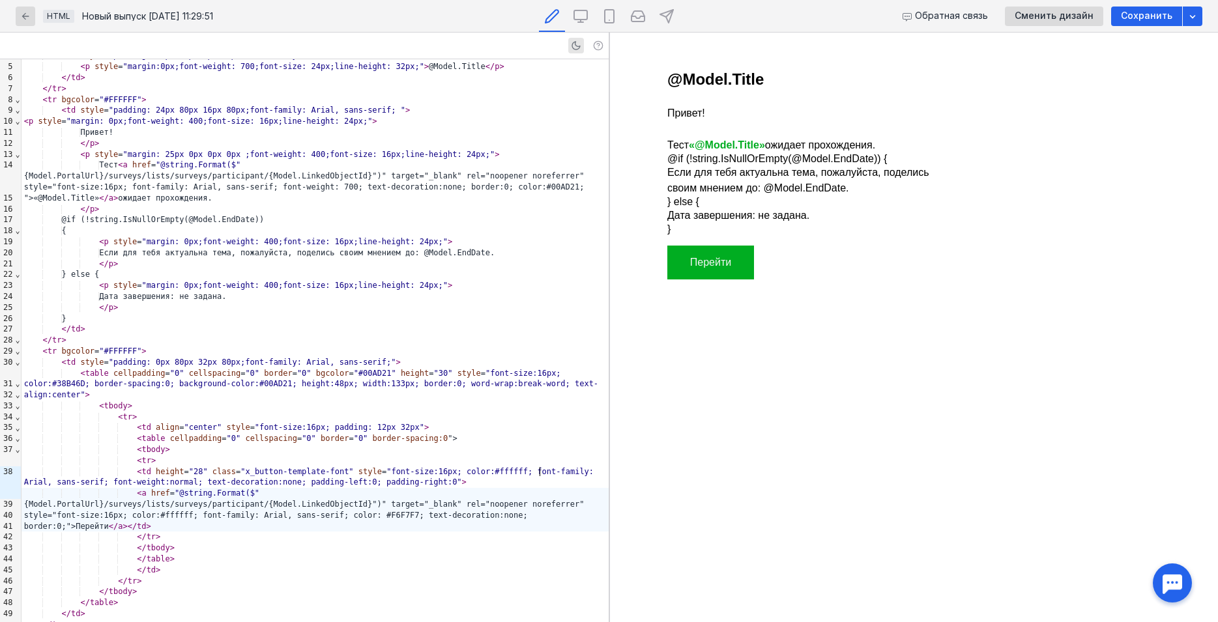
click at [541, 488] on div "< a href = "@string.Format($" {Model.PortalUrl}/surveys/lists/surveys/participa…" at bounding box center [315, 510] width 587 height 44
click at [740, 253] on td "Перейти" at bounding box center [710, 263] width 87 height 34
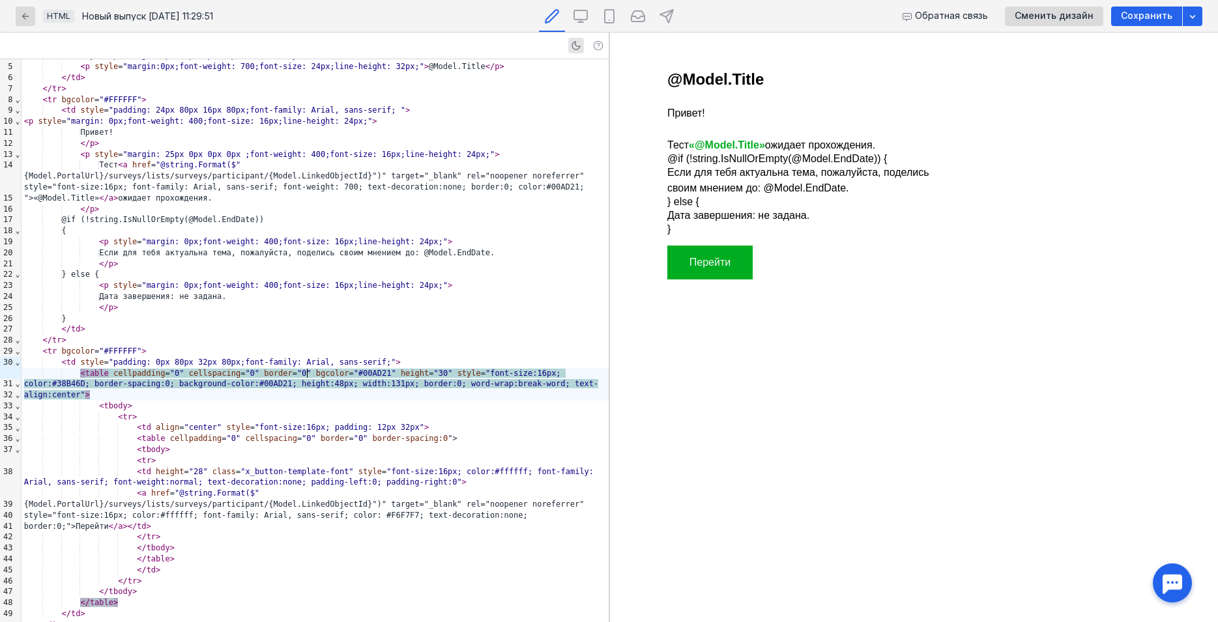
click at [434, 455] on div "< tr >" at bounding box center [315, 460] width 587 height 11
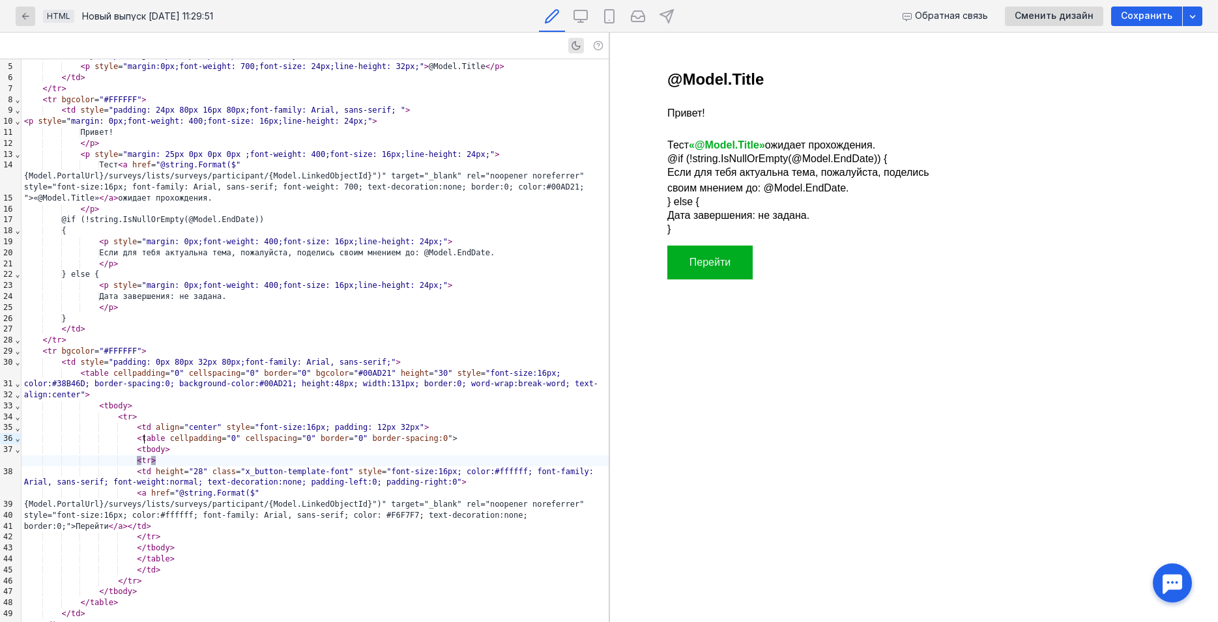
click at [443, 401] on div "< tbody >" at bounding box center [315, 406] width 587 height 11
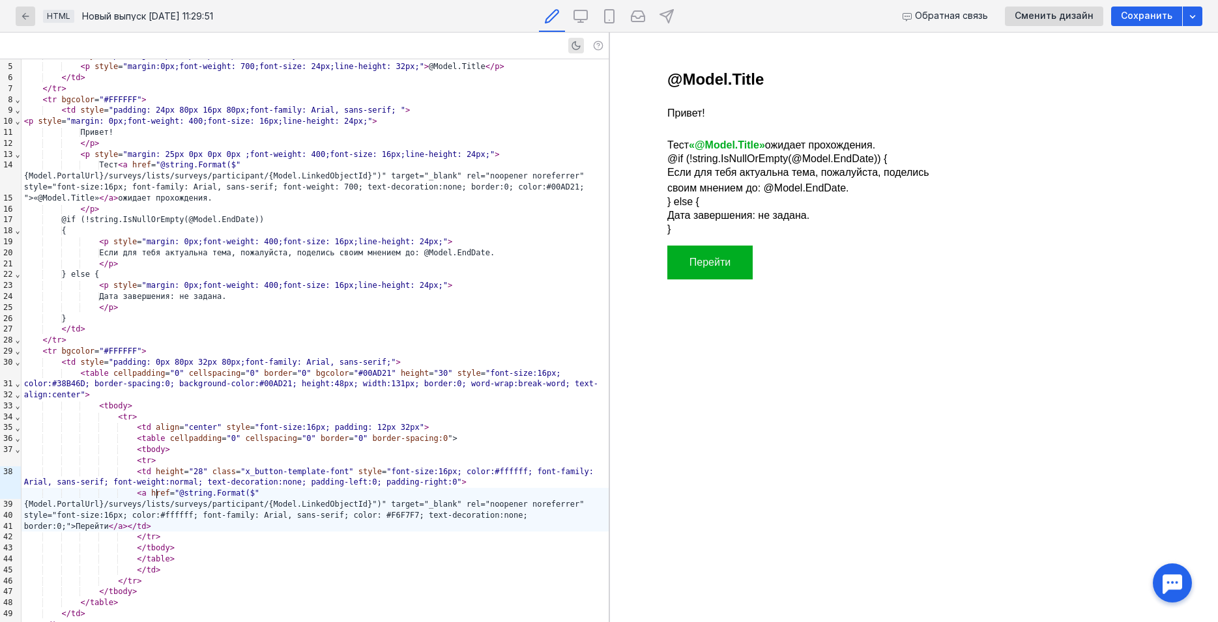
click at [156, 489] on div "< a href = "@string.Format($" {Model.PortalUrl}/surveys/lists/surveys/participa…" at bounding box center [315, 510] width 587 height 44
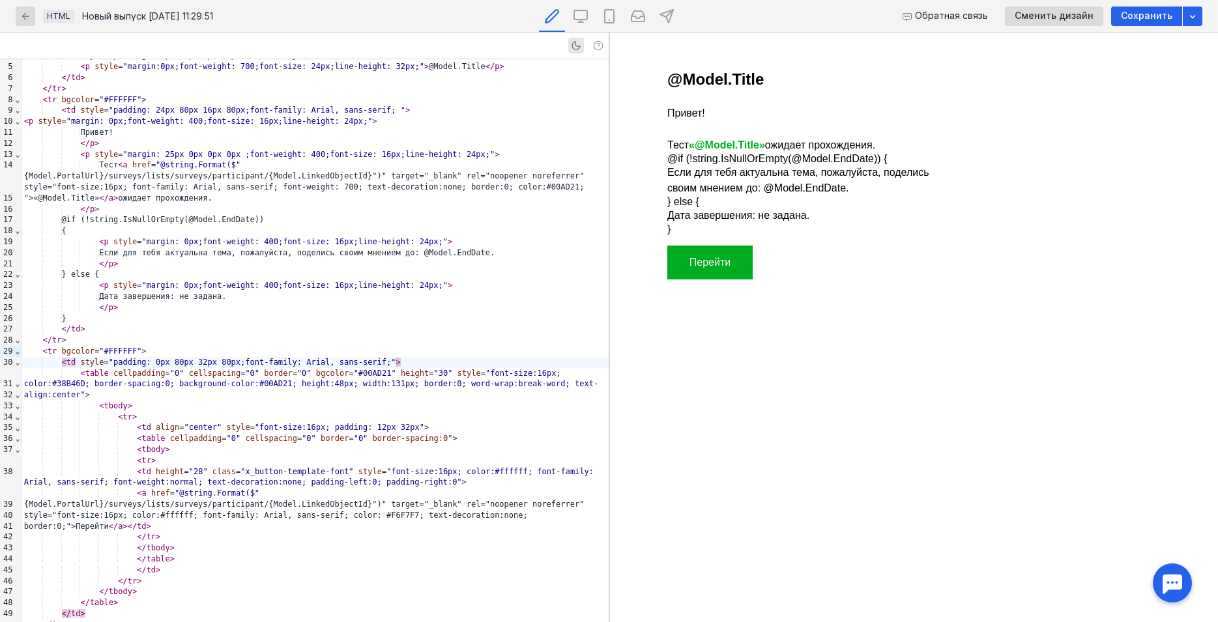
click at [749, 259] on td "Перейти" at bounding box center [709, 263] width 85 height 34
click at [746, 260] on td "Перейти" at bounding box center [709, 263] width 85 height 34
click at [746, 261] on td "Перейти" at bounding box center [709, 263] width 85 height 34
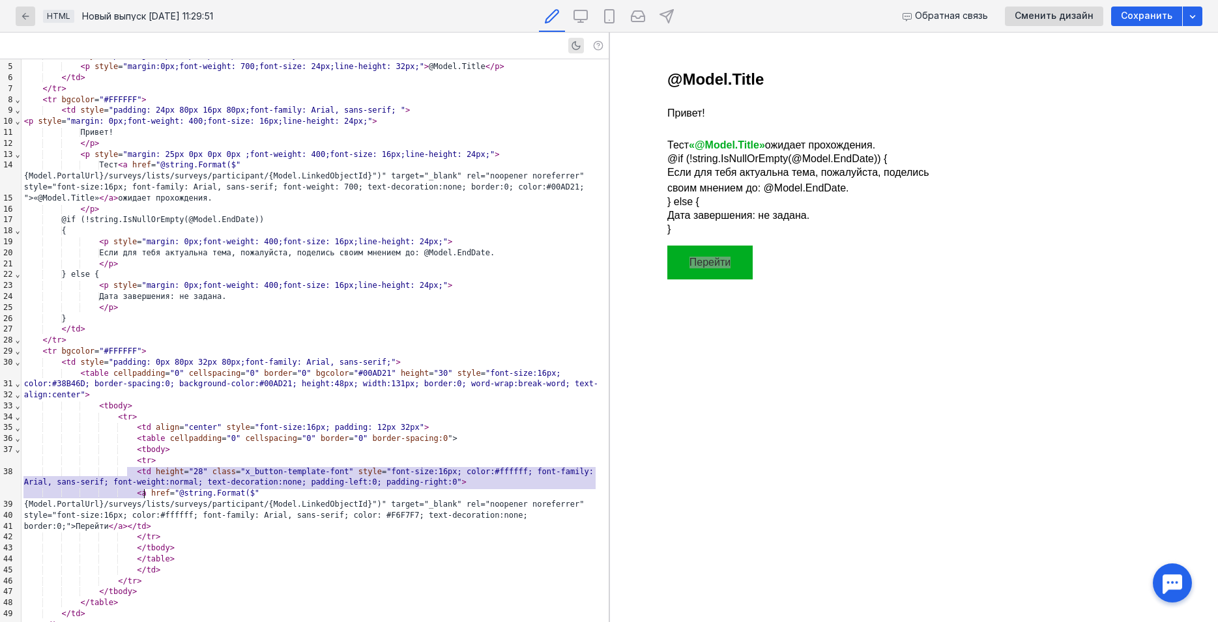
drag, startPoint x: 127, startPoint y: 469, endPoint x: 143, endPoint y: 492, distance: 28.0
click at [143, 492] on div "< a href = "@string.Format($" {Model.PortalUrl}/surveys/lists/surveys/participa…" at bounding box center [315, 510] width 587 height 44
copy div "< a href = "@string.Format($" {Model.PortalUrl}/surveys/lists/surveys/participa…"
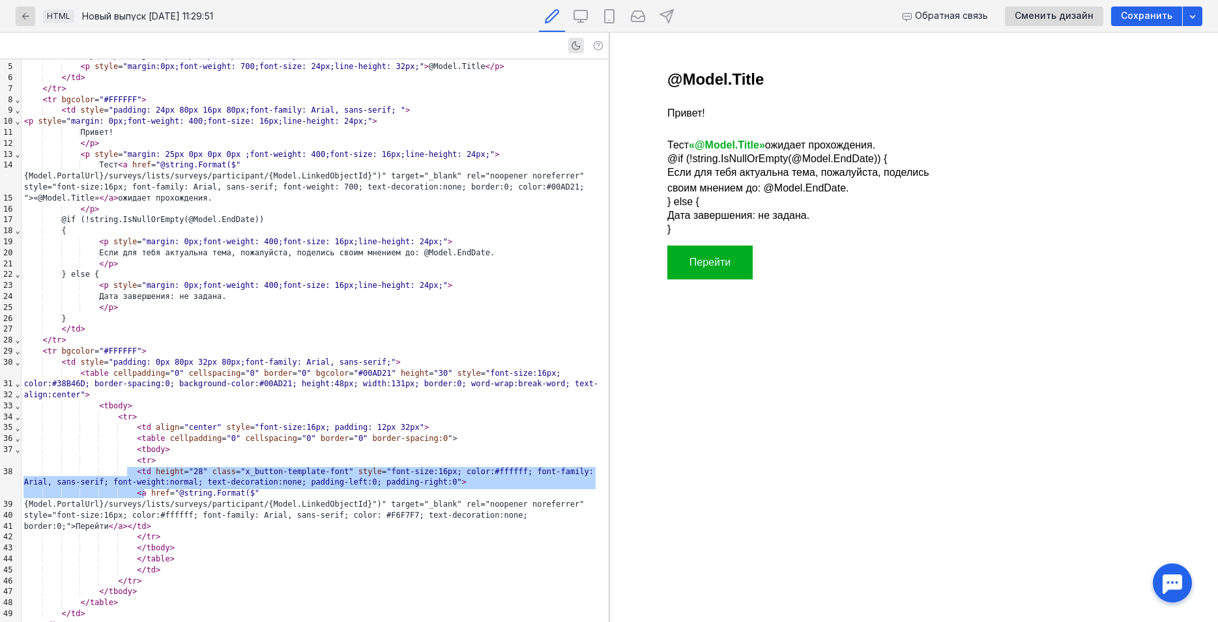
click at [736, 212] on p "Дата завершения: не задана." at bounding box center [810, 216] width 287 height 16
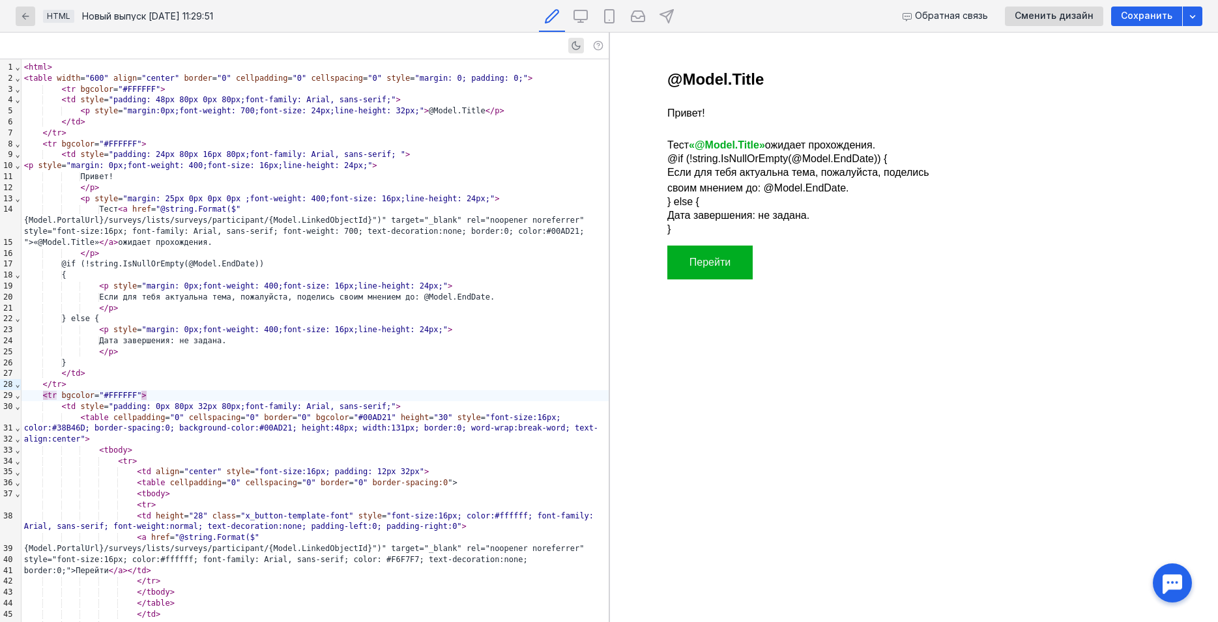
click at [722, 259] on link "Перейти" at bounding box center [709, 262] width 41 height 11
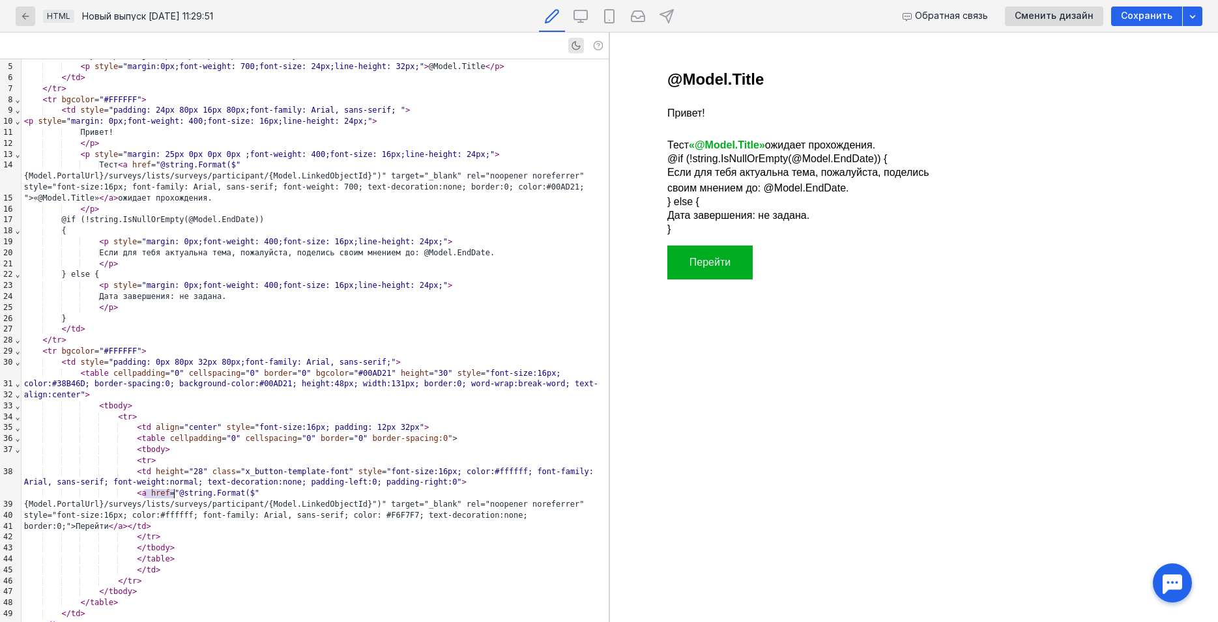
click at [48, 347] on span "tr" at bounding box center [52, 351] width 9 height 9
click at [207, 455] on div "< tr >" at bounding box center [315, 460] width 587 height 11
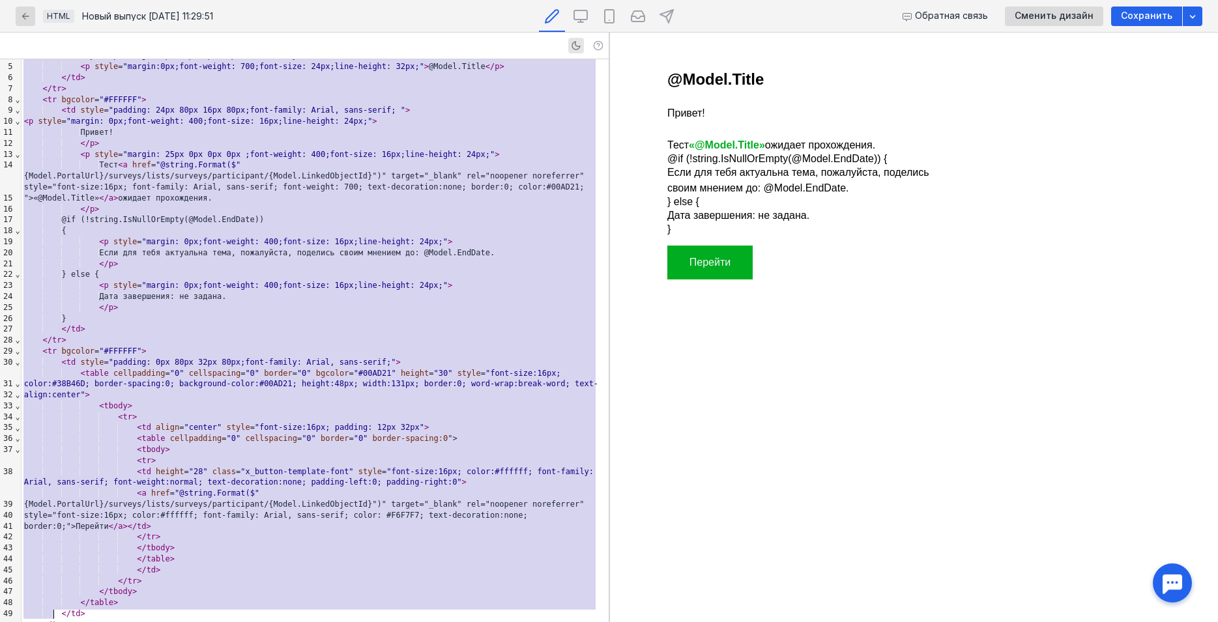
copy div "< lore > < ipsum dolor = "847" sitam = "consec" adipis = "5" elitseddoei = "5" …"
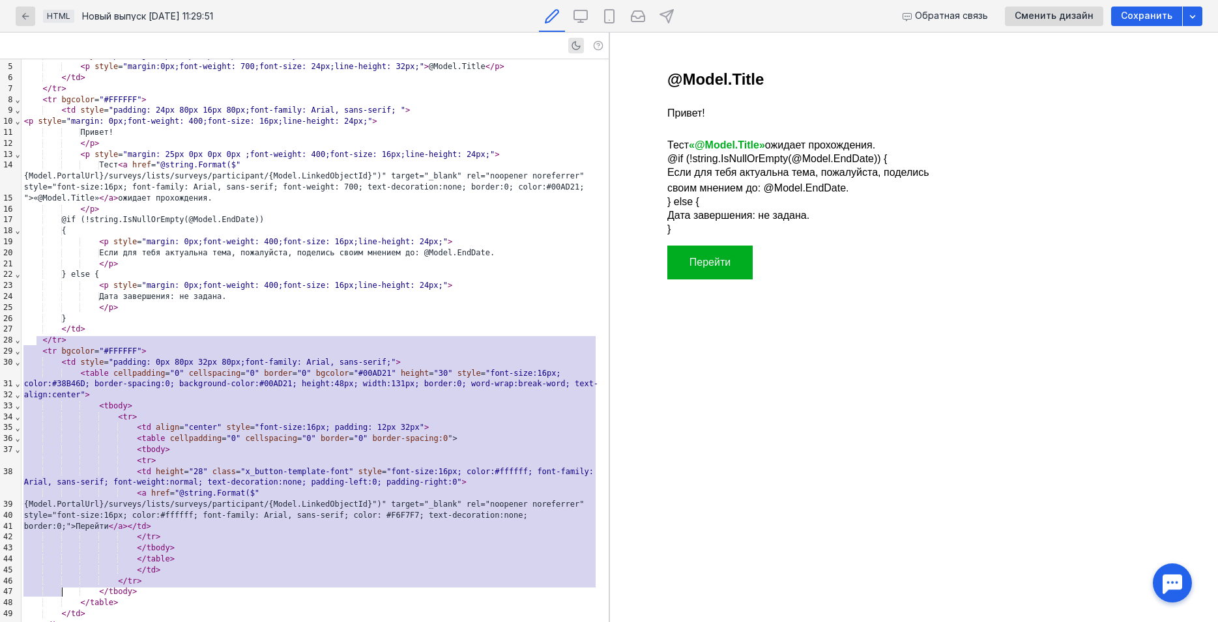
drag, startPoint x: 38, startPoint y: 339, endPoint x: 92, endPoint y: 590, distance: 257.3
click at [92, 590] on div "< html > < table width = "600" align = "center" border = "0" cellpadding = "0" …" at bounding box center [315, 335] width 587 height 640
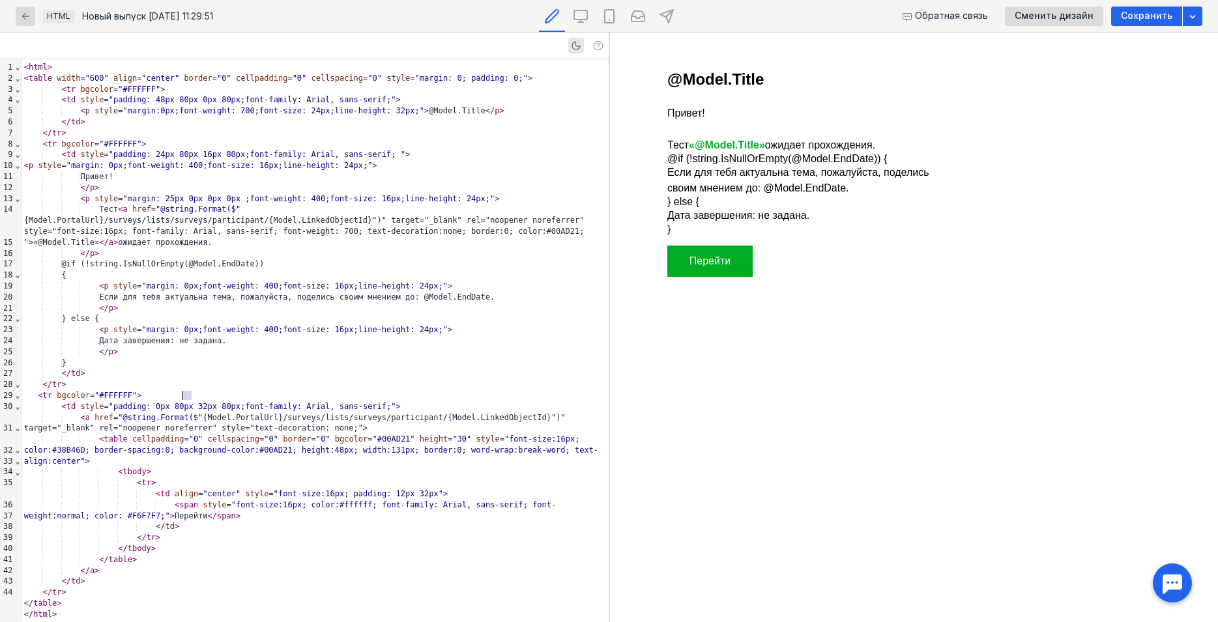
drag, startPoint x: 190, startPoint y: 396, endPoint x: 181, endPoint y: 398, distance: 9.3
click at [678, 113] on p "Привет!" at bounding box center [810, 114] width 287 height 16
drag, startPoint x: 151, startPoint y: 156, endPoint x: 145, endPoint y: 155, distance: 6.6
click at [86, 160] on div "< td style = "padding: 24px 80px 16px 80px;font-family: Arial, sans-serif; " >" at bounding box center [315, 154] width 587 height 11
drag, startPoint x: 56, startPoint y: 64, endPoint x: -22, endPoint y: 64, distance: 77.5
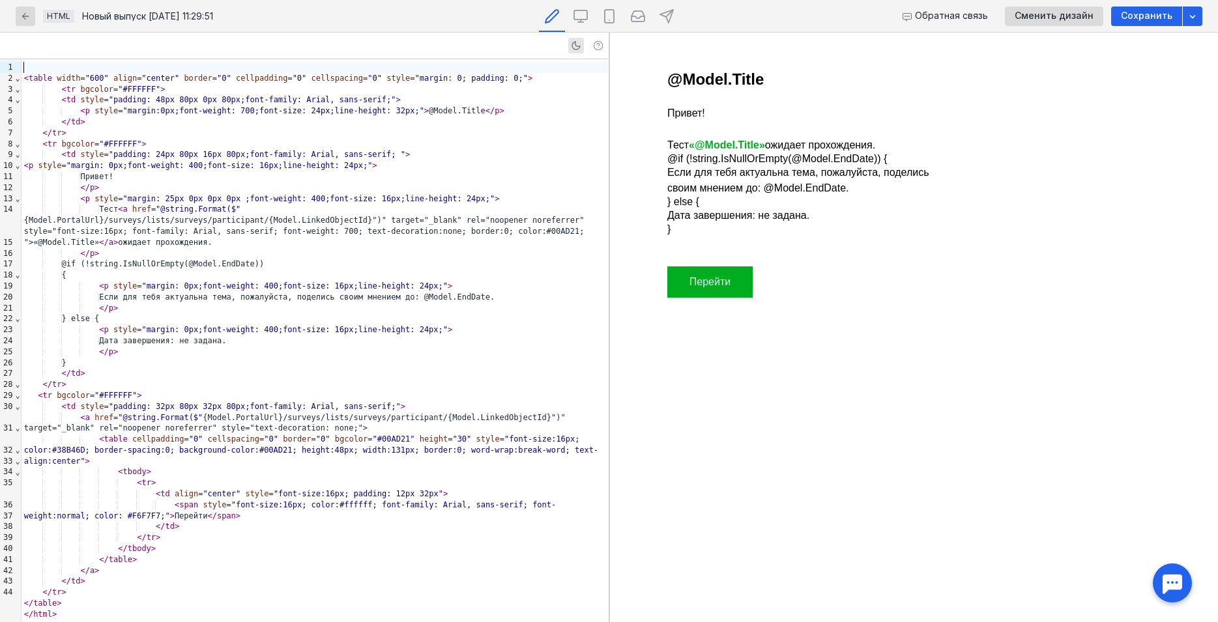
click at [25, 79] on span "<" at bounding box center [26, 78] width 5 height 9
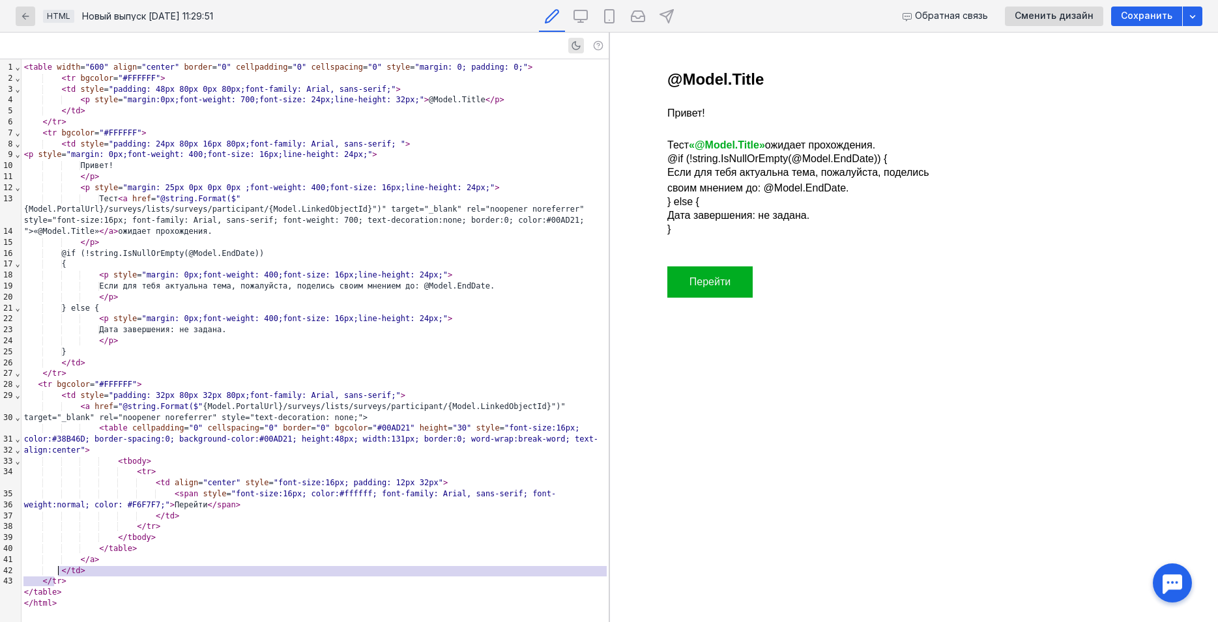
drag, startPoint x: 68, startPoint y: 581, endPoint x: 72, endPoint y: 570, distance: 10.9
click at [72, 570] on div "< table width = "600" align = "center" border = "0" cellpadding = "0" cellspaci…" at bounding box center [315, 340] width 587 height 563
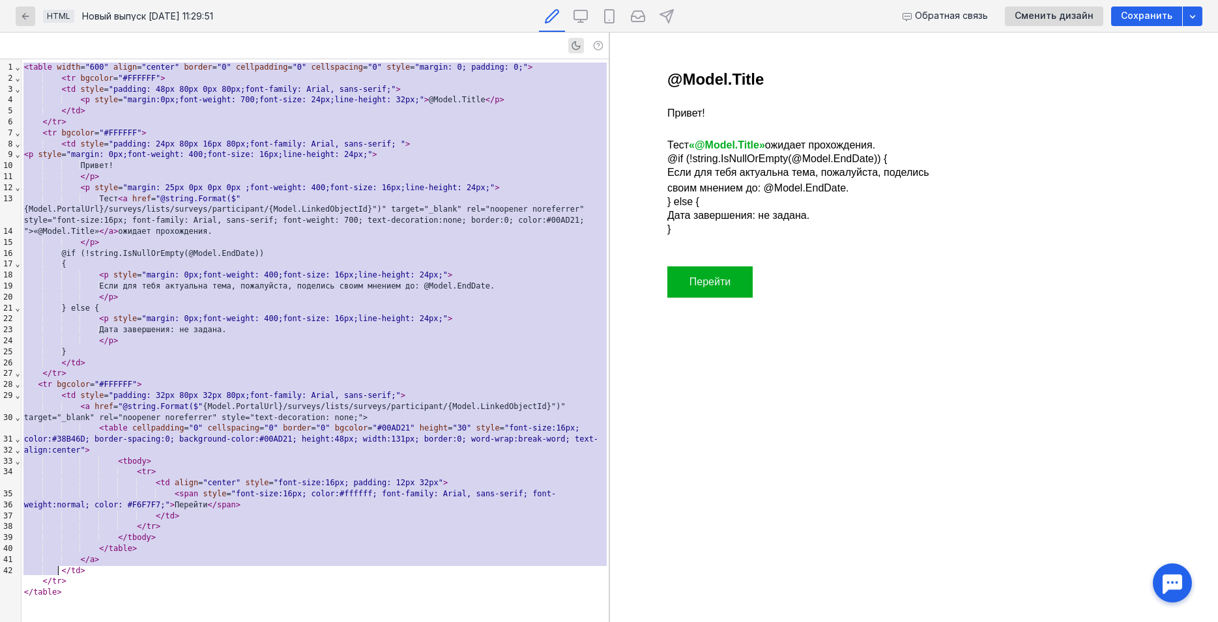
copy div "< lorem ipsum = "581" dolor = "sitame" consec = "6" adipiscinge = "1" seddoeius…"
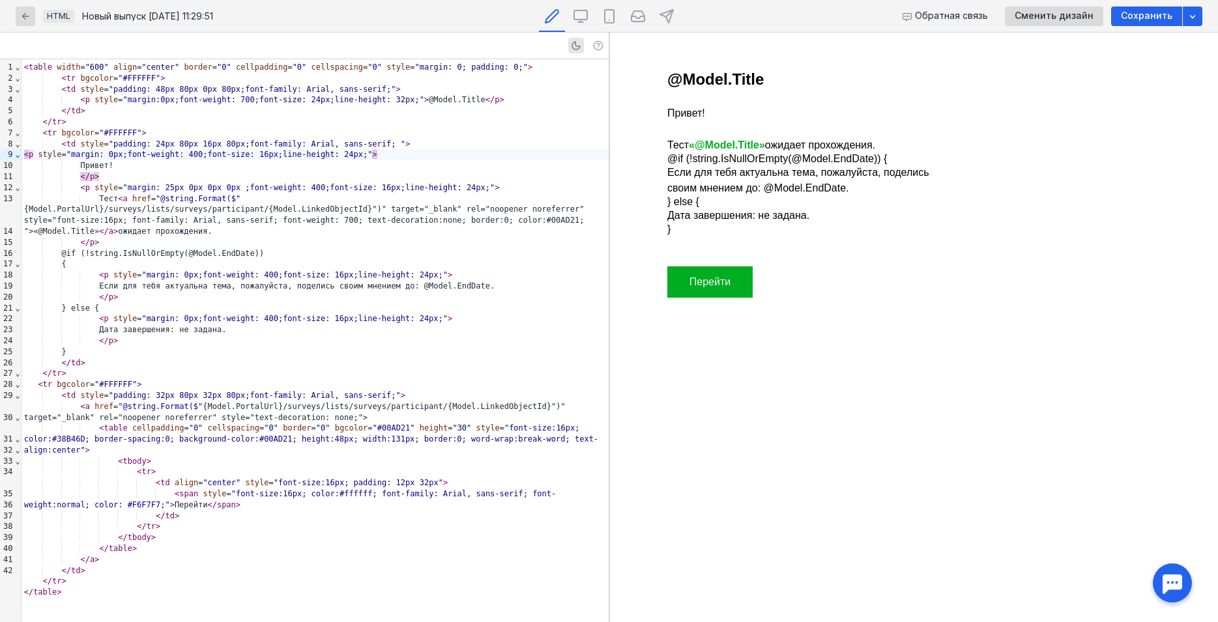
click at [778, 298] on td "Перейти" at bounding box center [809, 282] width 391 height 73
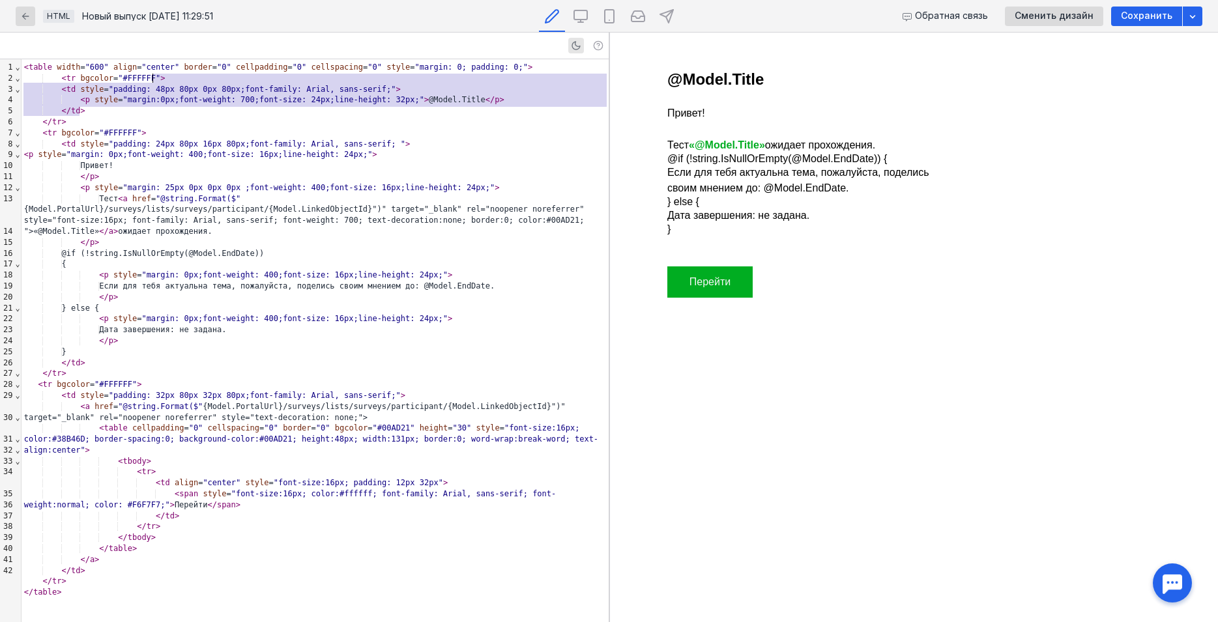
drag, startPoint x: 91, startPoint y: 111, endPoint x: 168, endPoint y: 75, distance: 85.1
click at [168, 75] on div "< table width = "600" align = "center" border = "0" cellpadding = "0" cellspaci…" at bounding box center [315, 340] width 587 height 563
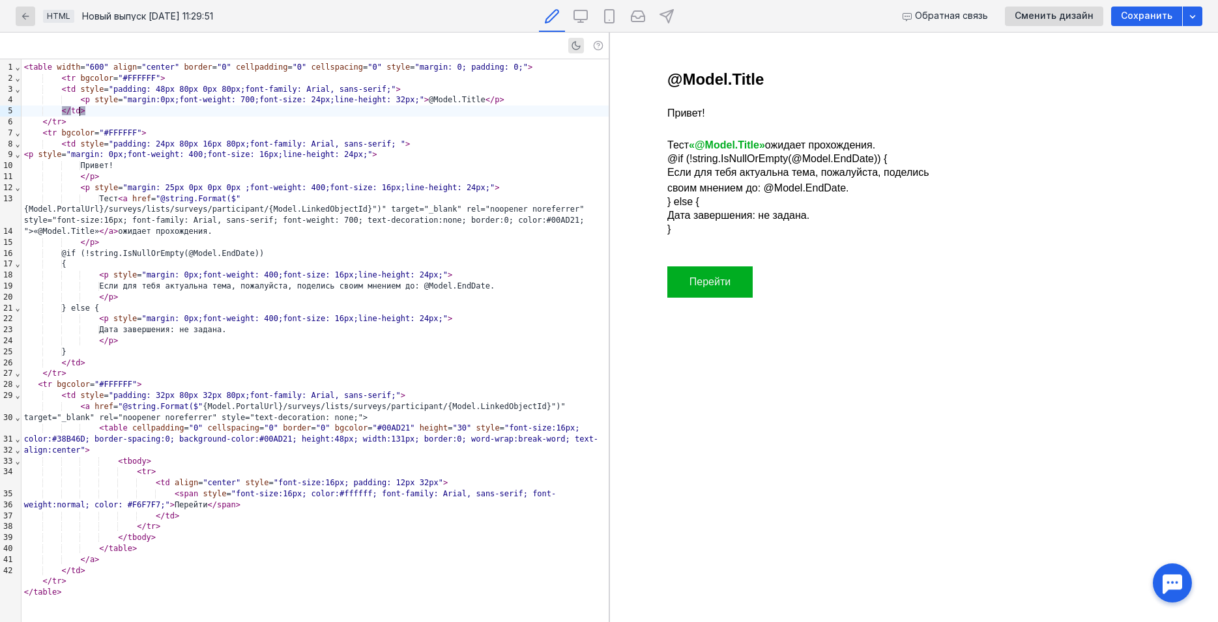
drag, startPoint x: 95, startPoint y: 116, endPoint x: 87, endPoint y: 116, distance: 7.8
click at [87, 116] on div "</ td >" at bounding box center [315, 111] width 587 height 11
click at [69, 126] on div "< table width = "600" align = "center" border = "0" cellpadding = "0" cellspaci…" at bounding box center [315, 340] width 587 height 563
click at [78, 121] on div "</ tr >" at bounding box center [315, 122] width 587 height 11
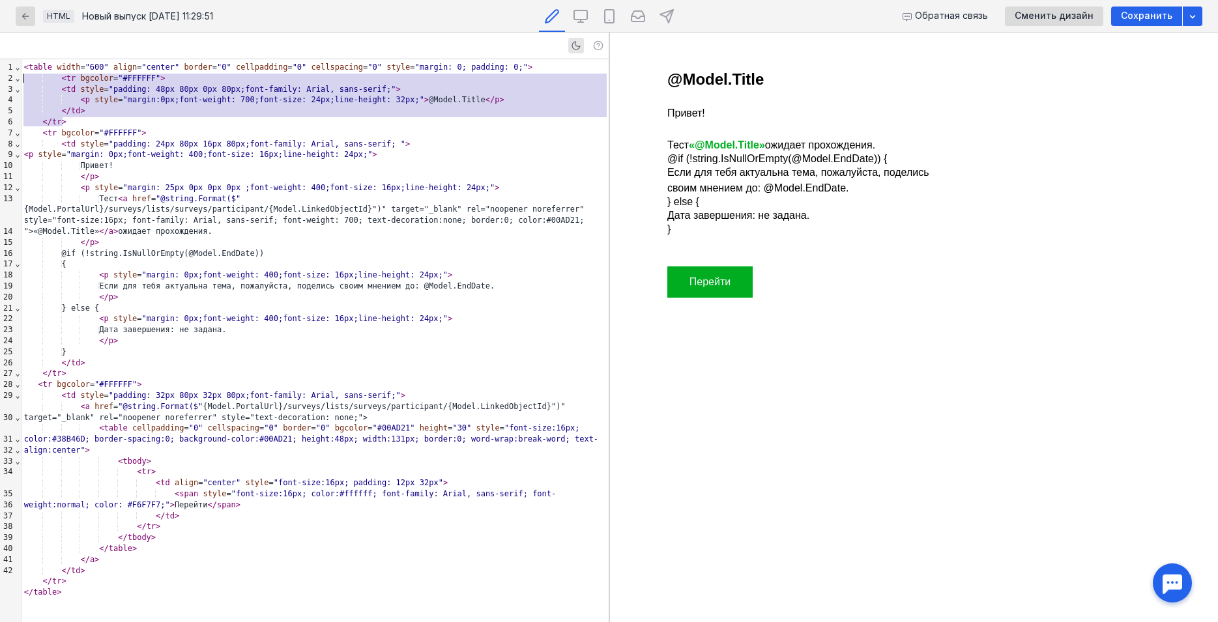
drag, startPoint x: 78, startPoint y: 121, endPoint x: -5, endPoint y: 74, distance: 94.2
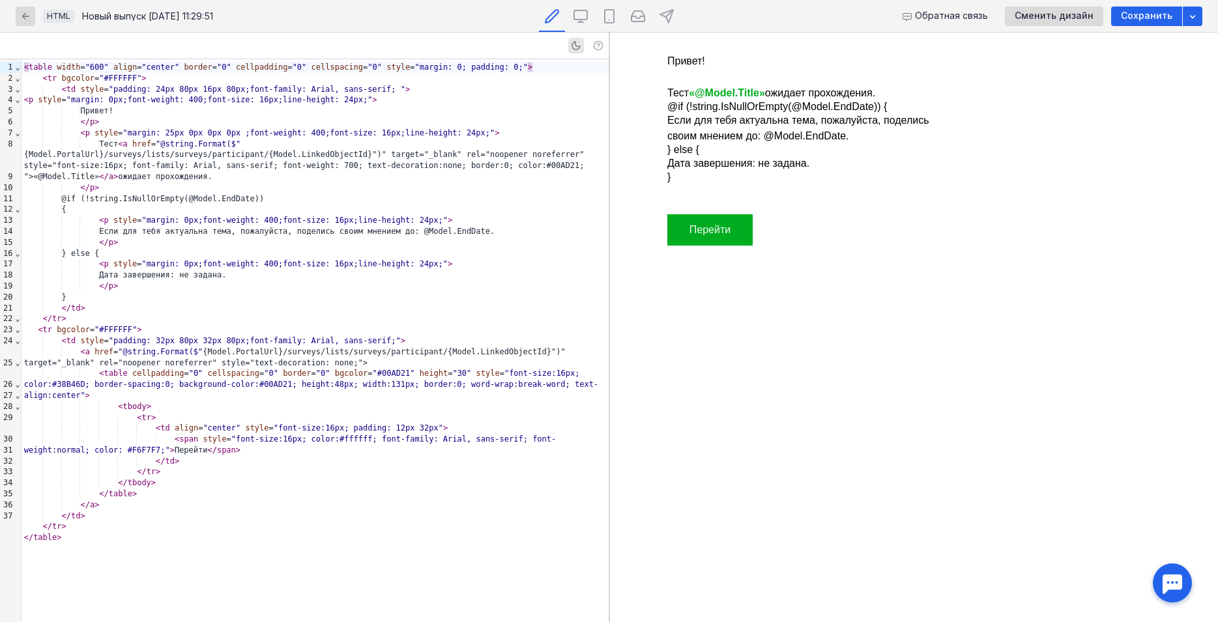
click at [693, 63] on p "Привет!" at bounding box center [810, 61] width 287 height 16
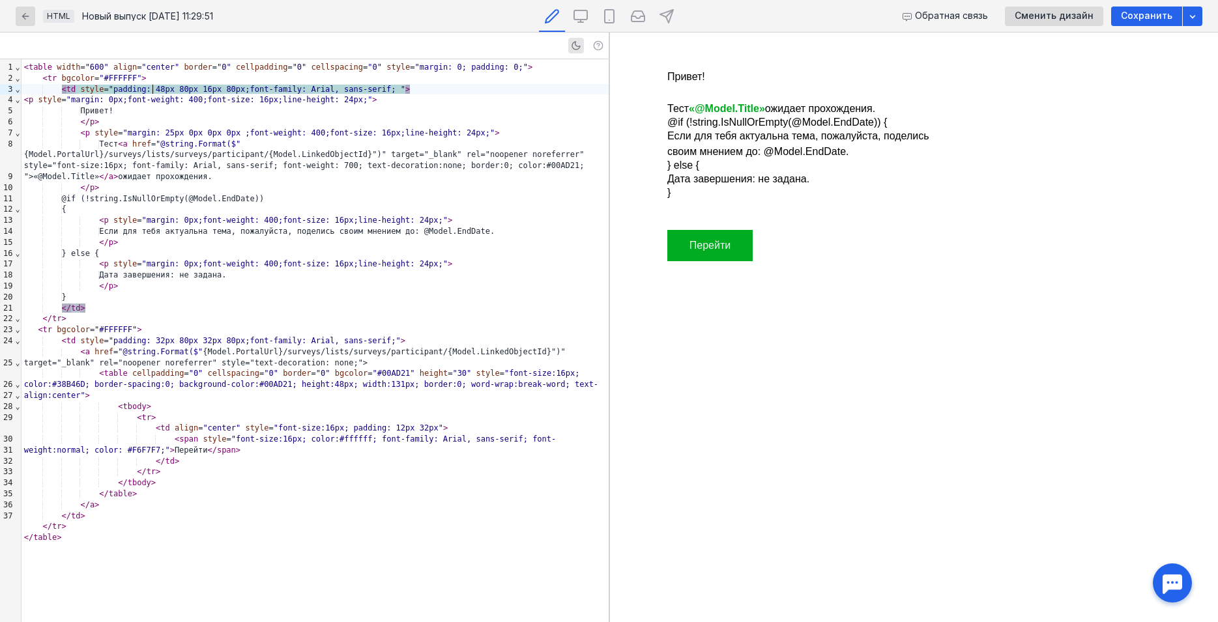
click at [868, 209] on td "Привет! Тест «@Model.Title» ожидает прохождения. @if (!string.IsNullOrEmpty(@Mo…" at bounding box center [809, 123] width 391 height 171
click at [690, 89] on td "Привет! Тест «@Model.Title» ожидает прохождения. @if (!string.IsNullOrEmpty(@Mo…" at bounding box center [809, 123] width 391 height 171
click at [675, 111] on p "Тест «@Model.Title» ожидает прохождения." at bounding box center [810, 109] width 287 height 16
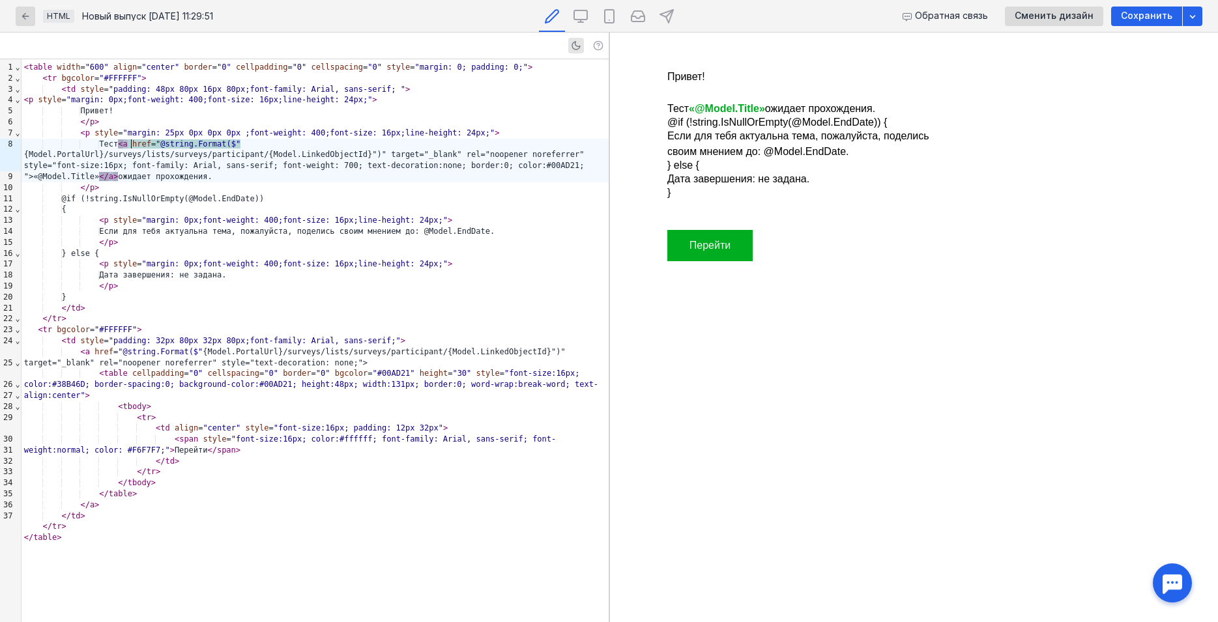
click at [130, 143] on div "Тест < a href = "@string.Format($" {Model.PortalUrl}/surveys/lists/surveys/part…" at bounding box center [315, 161] width 587 height 44
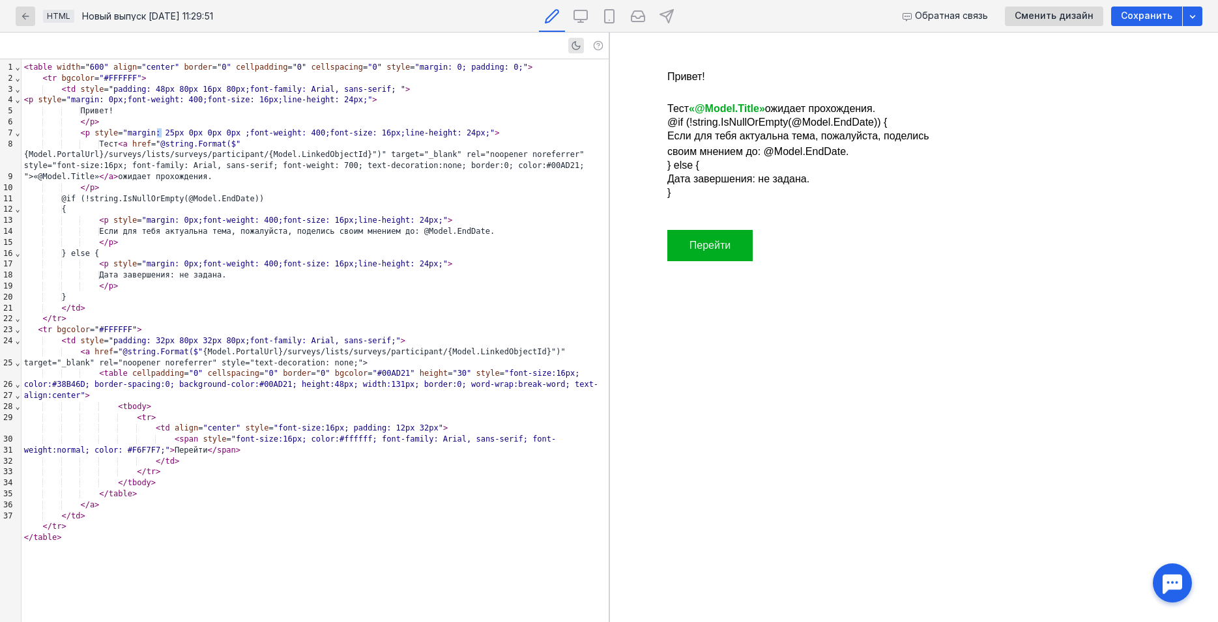
click at [188, 113] on div "Привет!" at bounding box center [315, 111] width 587 height 11
click at [264, 173] on div "< table width = "600" align = "center" border = "0" cellpadding = "0" cellspaci…" at bounding box center [315, 340] width 587 height 563
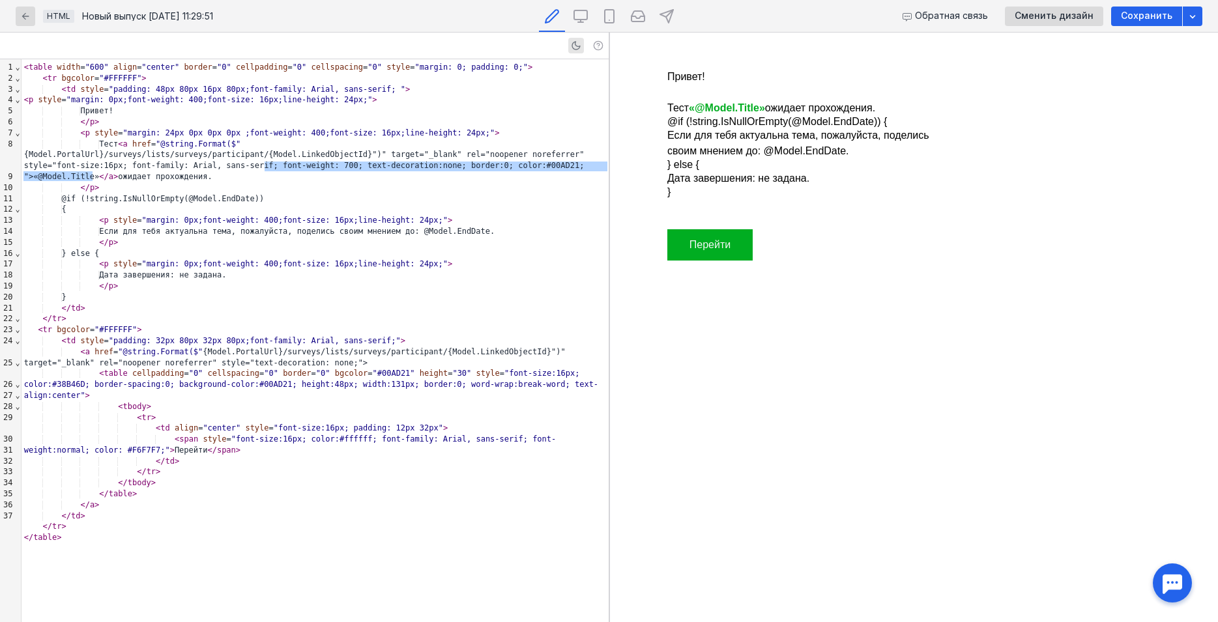
click at [140, 226] on div "Если для тебя актуальна тема, пожалуйста, поделись своим мнением до: @Model.End…" at bounding box center [315, 231] width 587 height 11
click at [238, 270] on div "Дата завершения: не задана." at bounding box center [315, 275] width 587 height 11
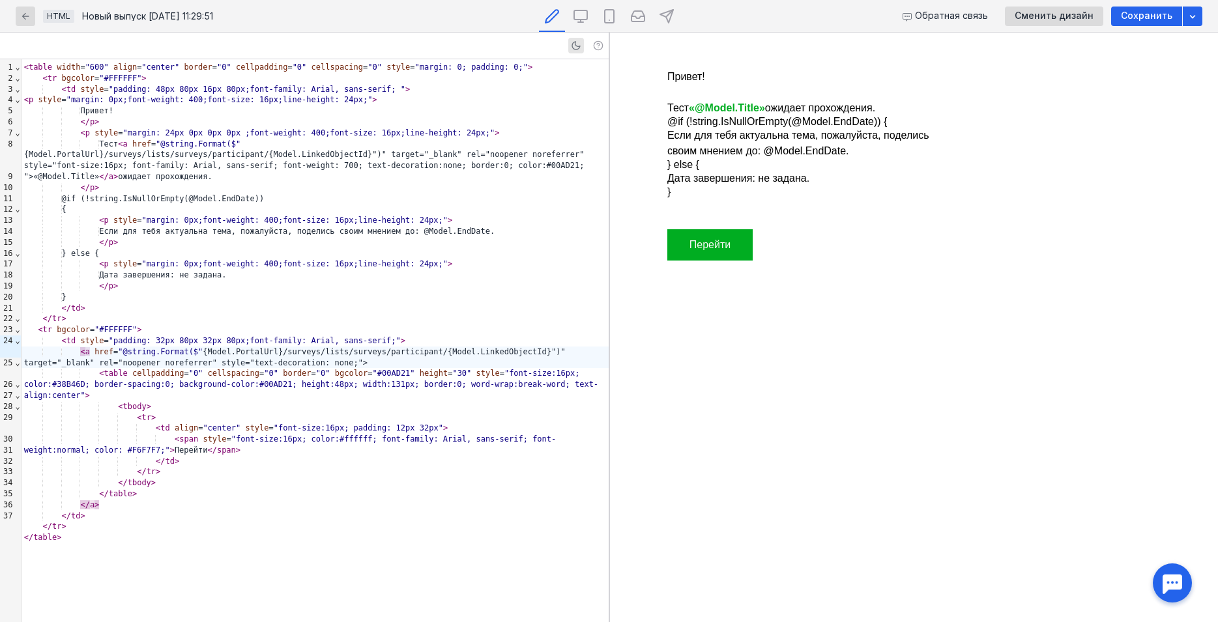
click at [747, 242] on td "Перейти" at bounding box center [709, 244] width 85 height 31
click at [291, 281] on div "</ p >" at bounding box center [315, 286] width 587 height 11
drag, startPoint x: 107, startPoint y: 177, endPoint x: 16, endPoint y: 175, distance: 91.3
click at [16, 175] on div "99 1 2 3 4 5 6 7 8 9 10 11 12 13 14 15 16 17 18 19 20 21 22 23 24 25 26 27 28 2…" at bounding box center [304, 340] width 609 height 563
copy div "</ p"
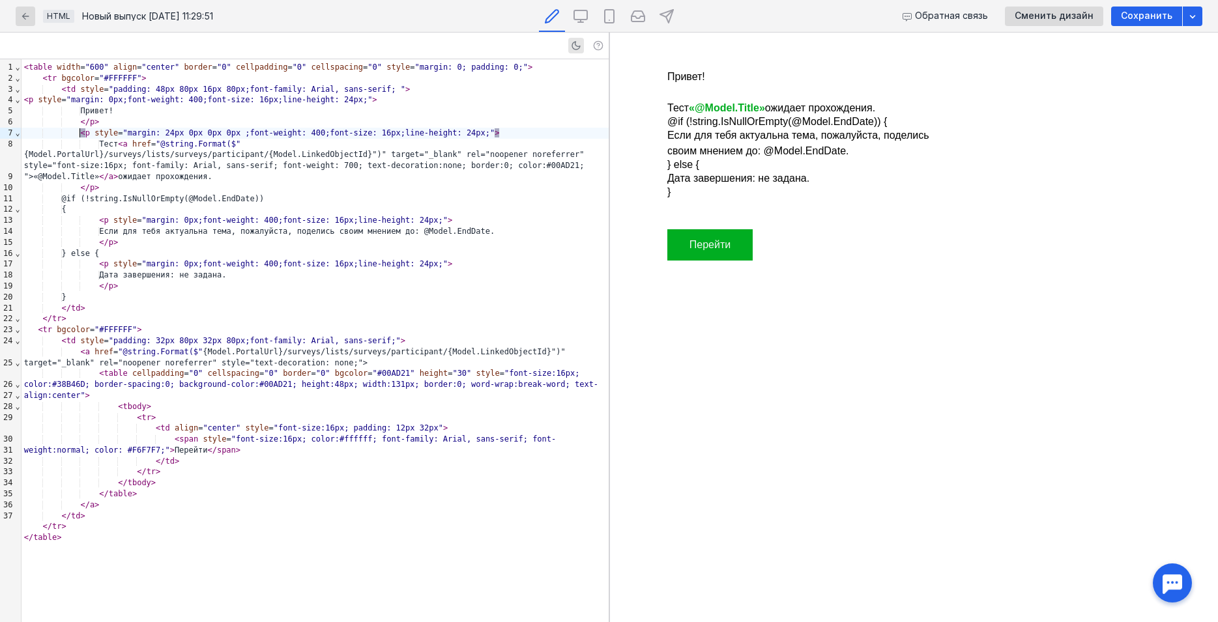
click at [80, 137] on span "<" at bounding box center [82, 132] width 5 height 9
drag, startPoint x: 98, startPoint y: 177, endPoint x: -7, endPoint y: 181, distance: 105.6
copy div "</ p"
click at [92, 292] on div "}" at bounding box center [315, 297] width 587 height 11
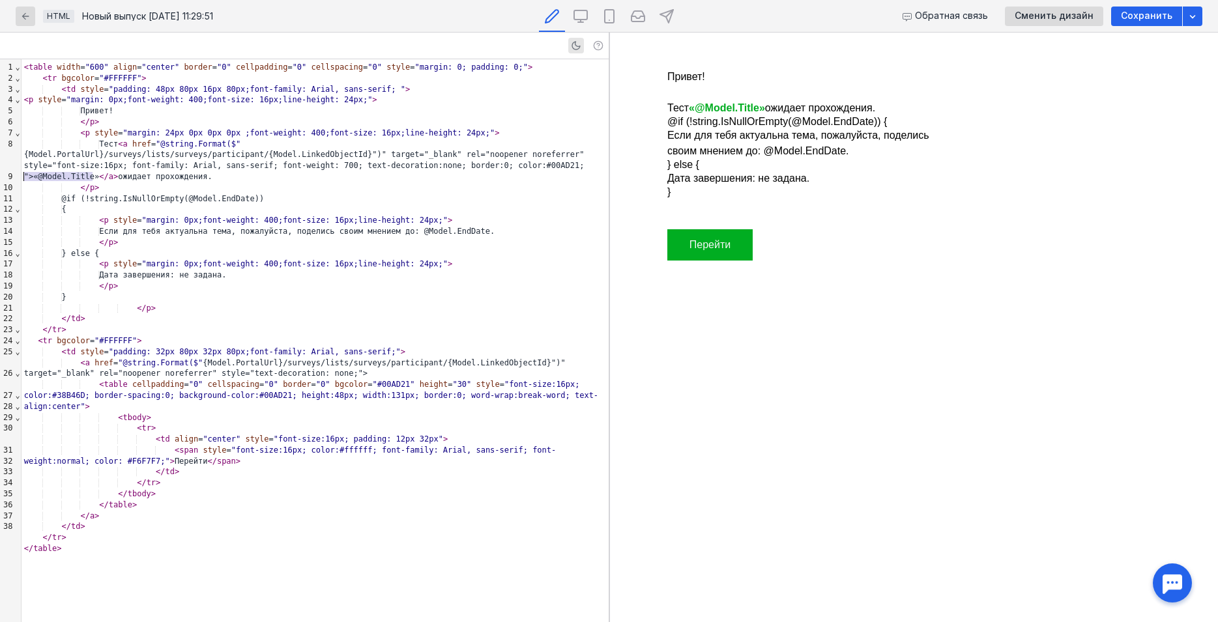
drag, startPoint x: 99, startPoint y: 177, endPoint x: 7, endPoint y: 181, distance: 92.0
click at [7, 181] on div "99 1 2 3 4 5 6 7 8 9 10 11 12 13 14 15 16 17 18 19 20 21 22 23 24 25 26 27 28 2…" at bounding box center [304, 340] width 609 height 563
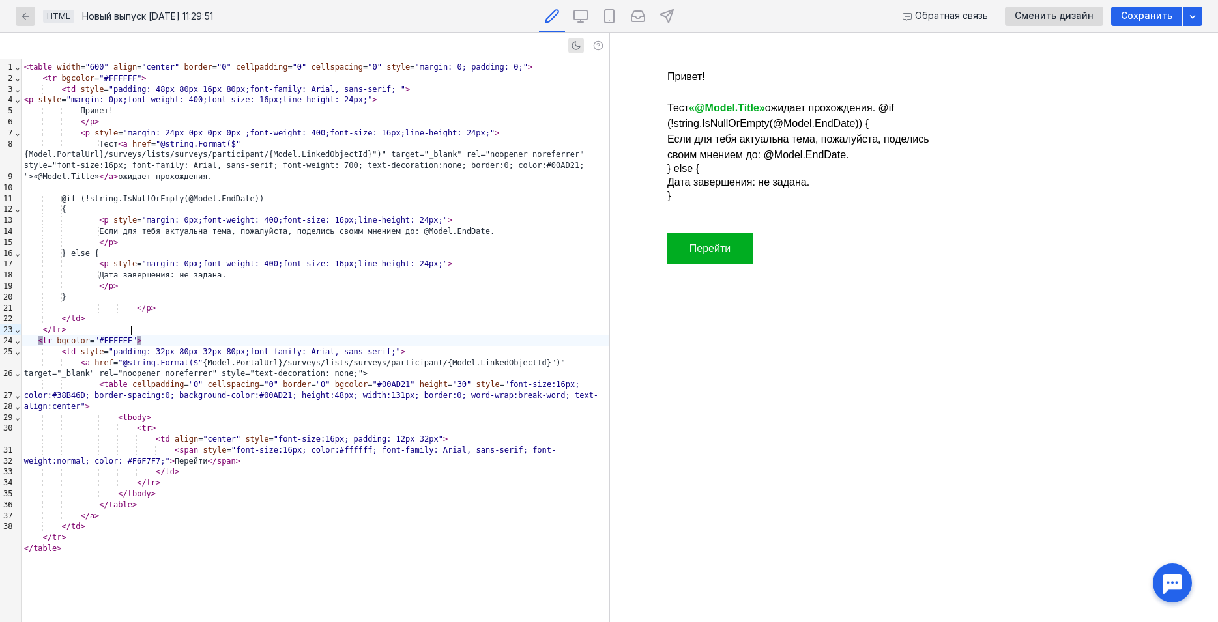
click at [134, 336] on div "< tr bgcolor = "#FFFFFF" >" at bounding box center [315, 341] width 587 height 11
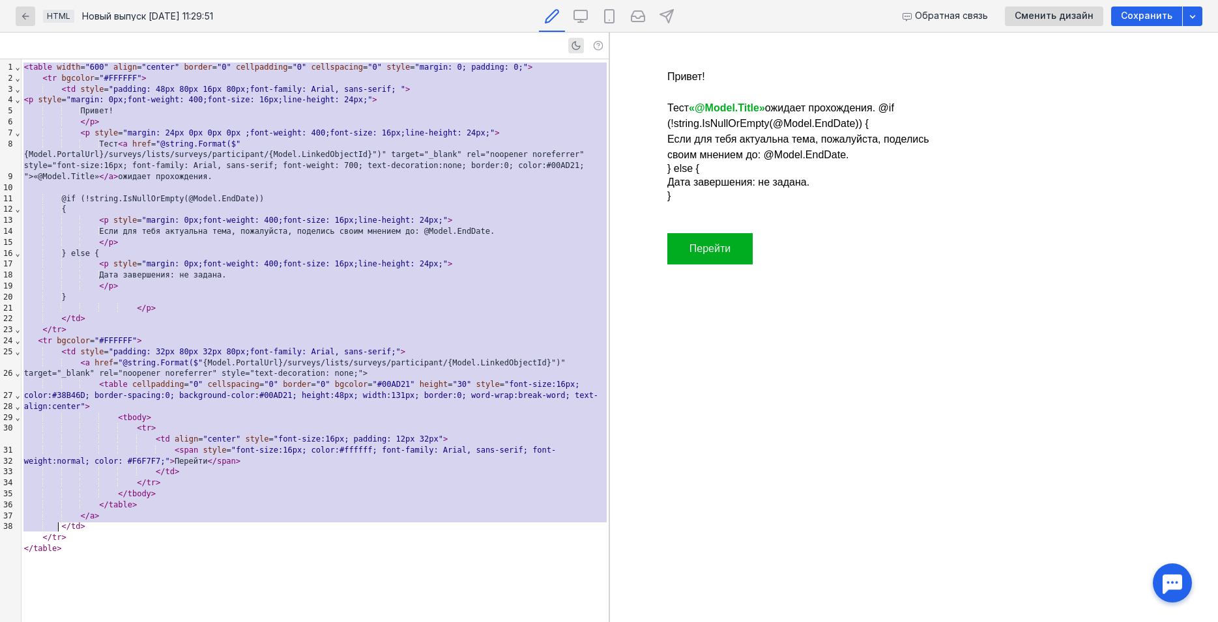
copy div "< lorem ipsum = "725" dolor = "sitame" consec = "0" adipiscinge = "3" seddoeius…"
